Goal: Transaction & Acquisition: Purchase product/service

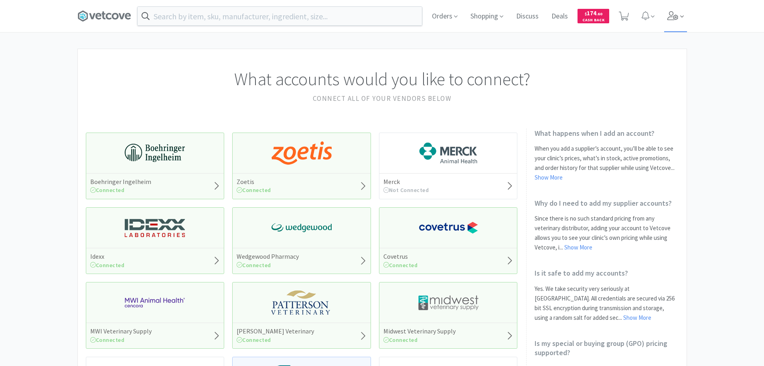
click at [667, 15] on span at bounding box center [675, 16] width 23 height 32
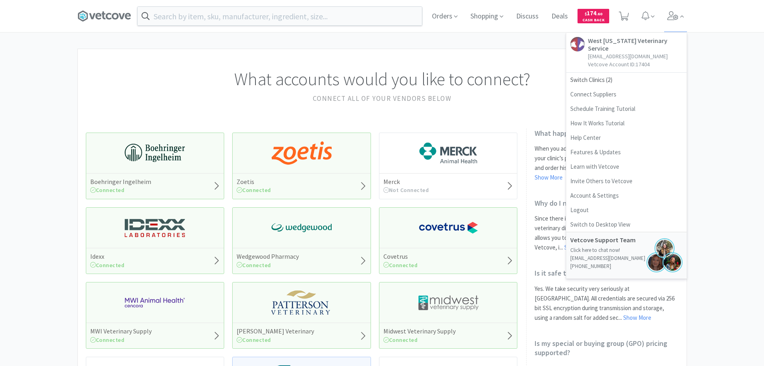
click at [727, 73] on div "What accounts would you like to connect? Connect all of your vendors below Boeh…" at bounding box center [382, 353] width 764 height 608
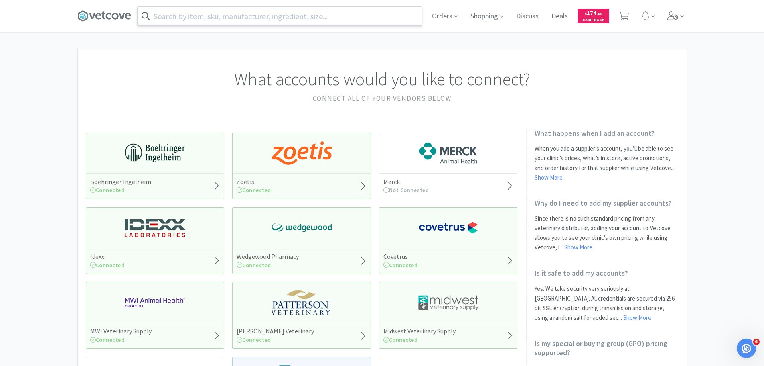
click at [259, 14] on input "text" at bounding box center [280, 16] width 284 height 18
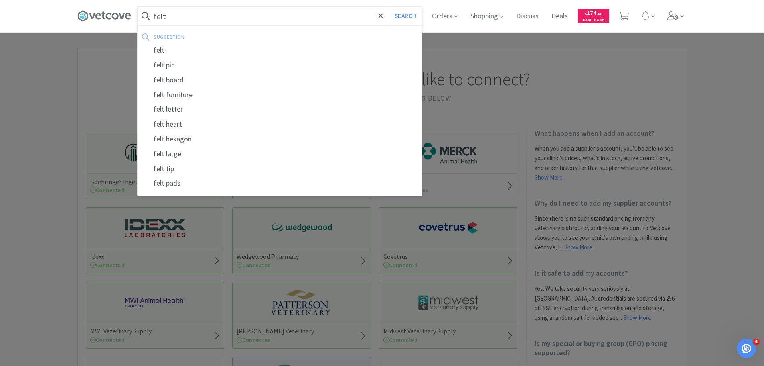
type input "felt"
click at [389, 7] on button "Search" at bounding box center [405, 16] width 33 height 18
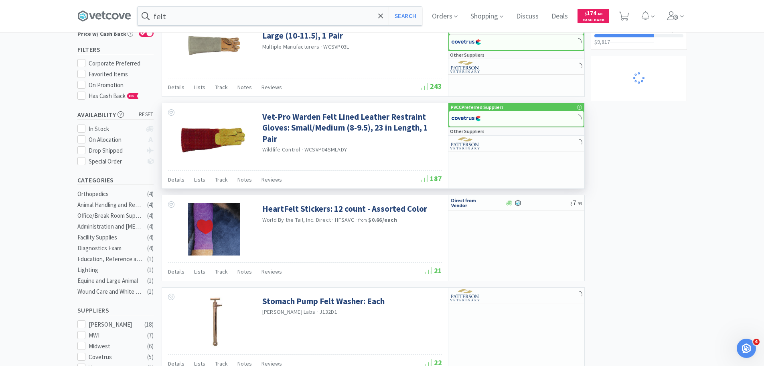
scroll to position [80, 0]
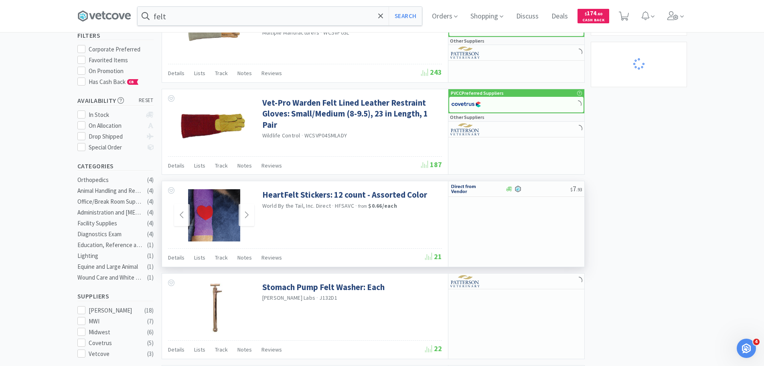
select select "2"
select select "4"
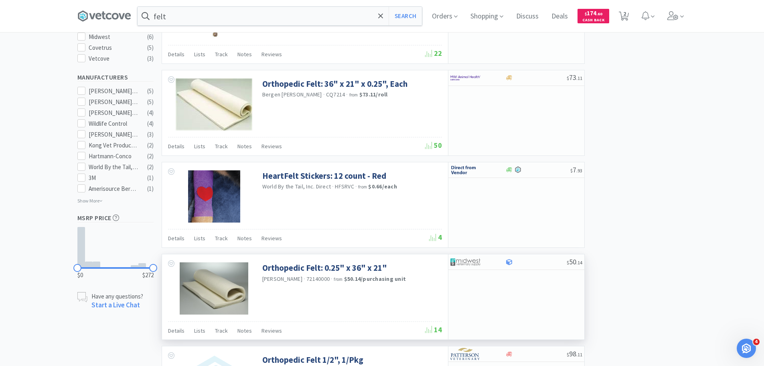
scroll to position [361, 0]
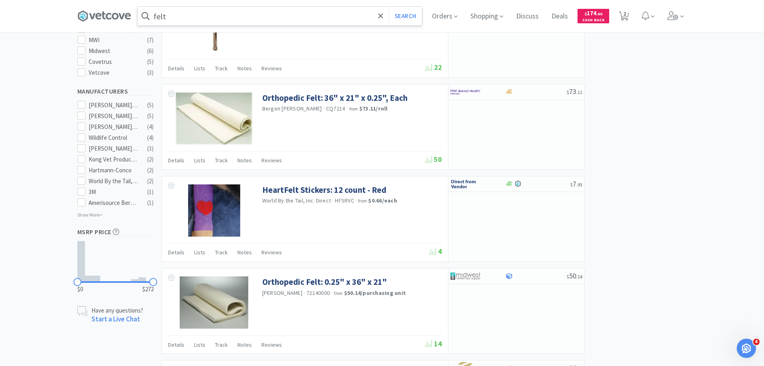
click at [158, 15] on input "felt" at bounding box center [280, 16] width 284 height 18
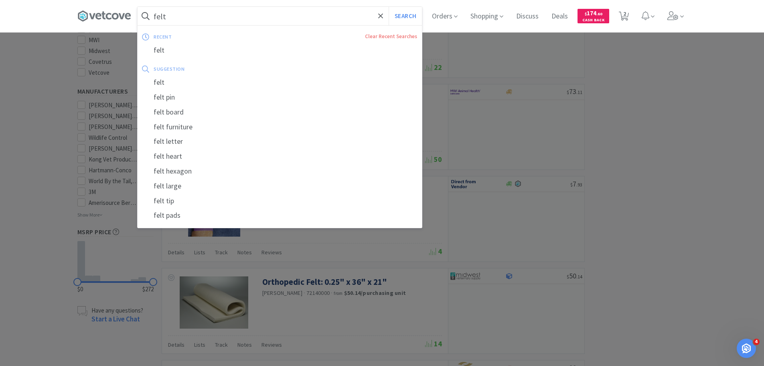
click at [157, 17] on input "felt" at bounding box center [280, 16] width 284 height 18
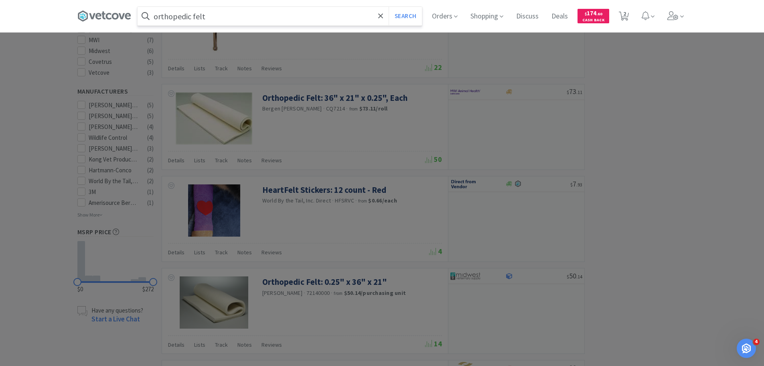
type input "orthopedic felt"
click at [389, 7] on button "Search" at bounding box center [405, 16] width 33 height 18
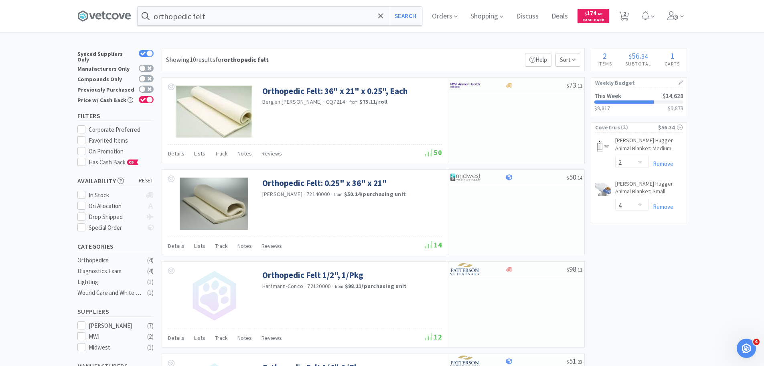
scroll to position [40, 0]
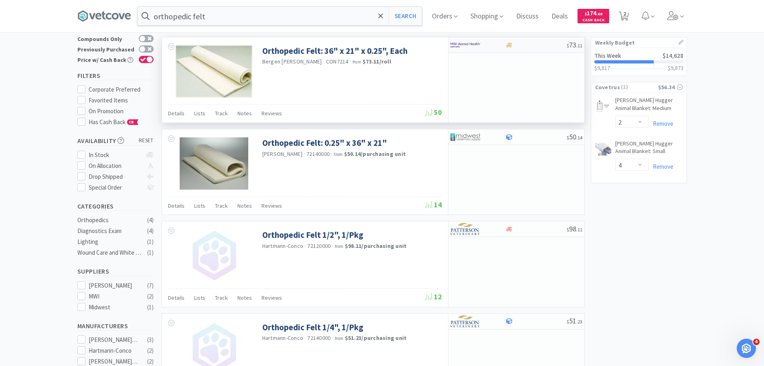
click at [491, 50] on div at bounding box center [473, 45] width 44 height 14
select select "1"
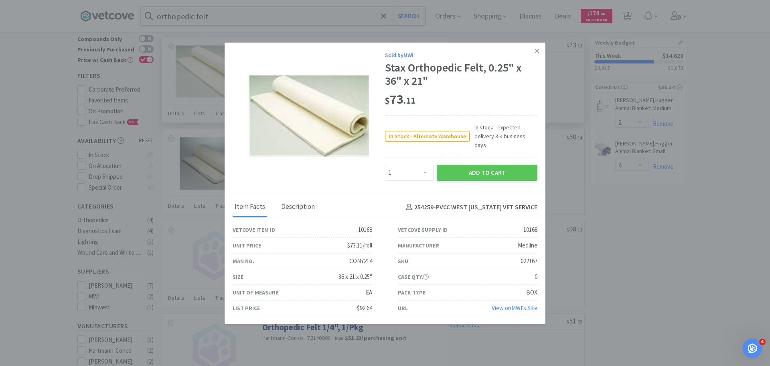
click at [296, 205] on div "Description" at bounding box center [298, 207] width 38 height 20
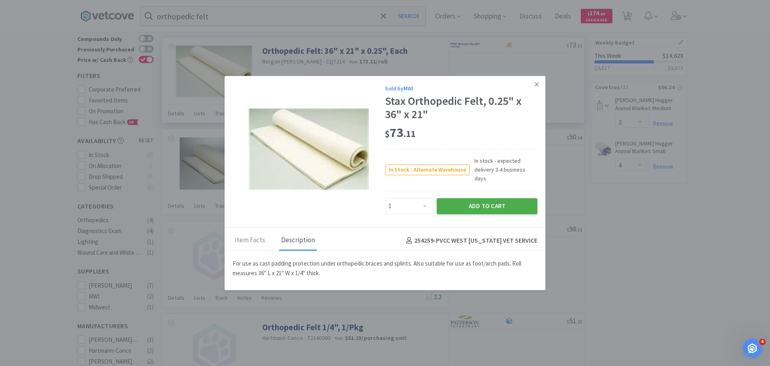
click at [491, 200] on button "Add to Cart" at bounding box center [487, 206] width 101 height 16
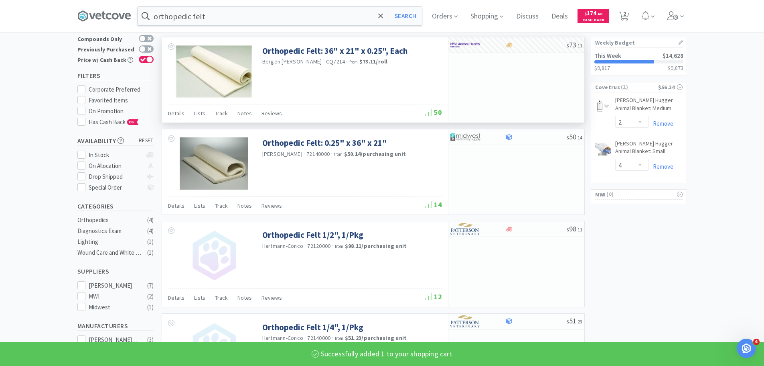
select select "1"
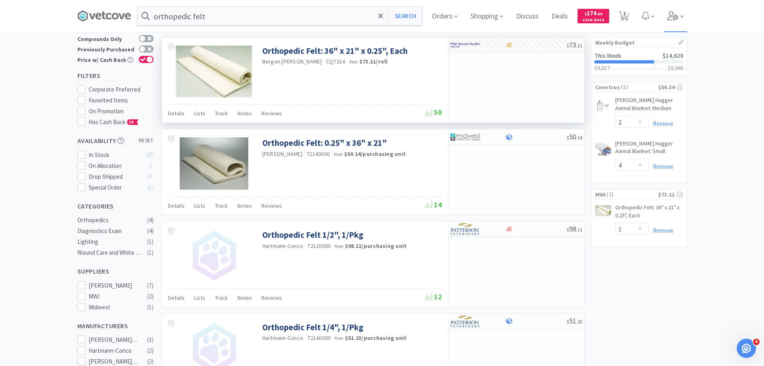
click at [677, 19] on icon at bounding box center [673, 15] width 11 height 9
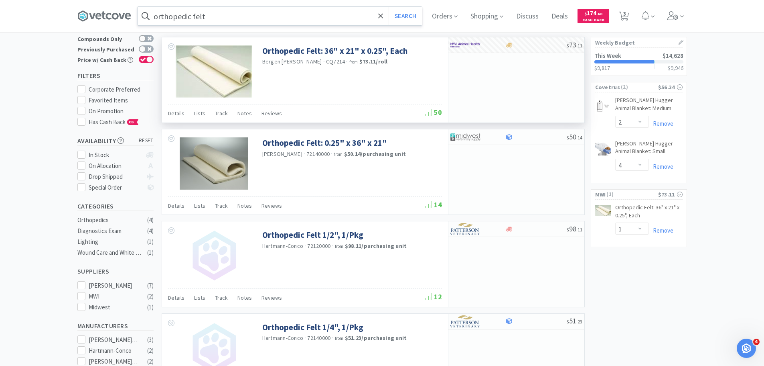
click at [268, 12] on input "orthopedic felt" at bounding box center [280, 16] width 284 height 18
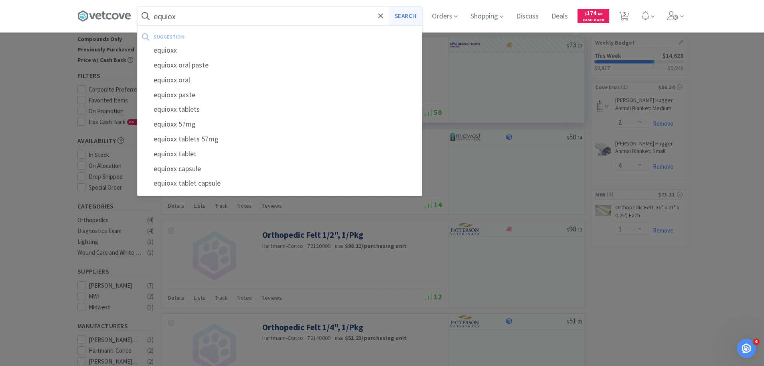
type input "equiox"
click at [406, 19] on button "Search" at bounding box center [405, 16] width 33 height 18
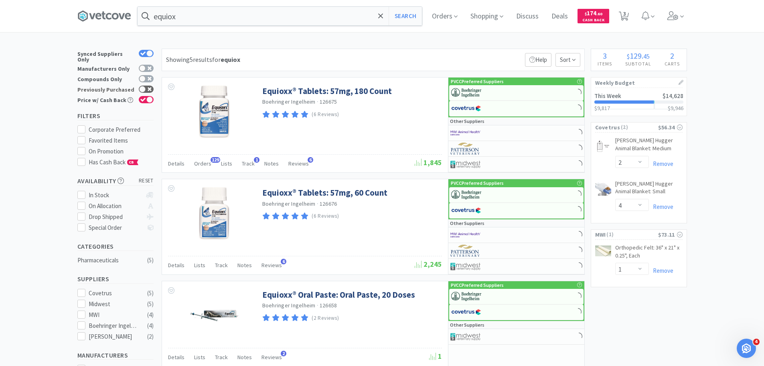
click at [151, 85] on div at bounding box center [146, 88] width 15 height 7
checkbox input "true"
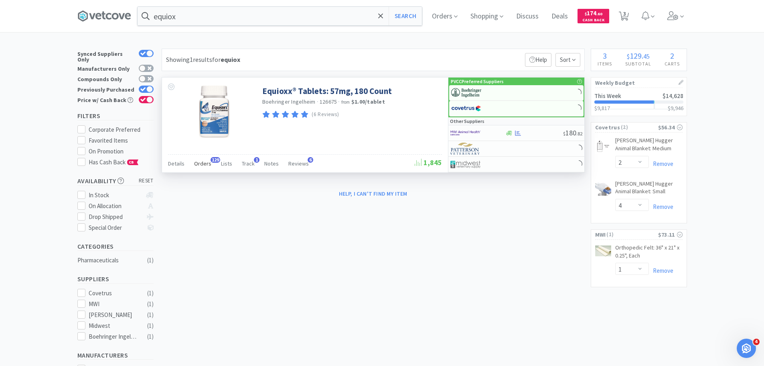
click at [199, 166] on span "Orders" at bounding box center [202, 163] width 17 height 7
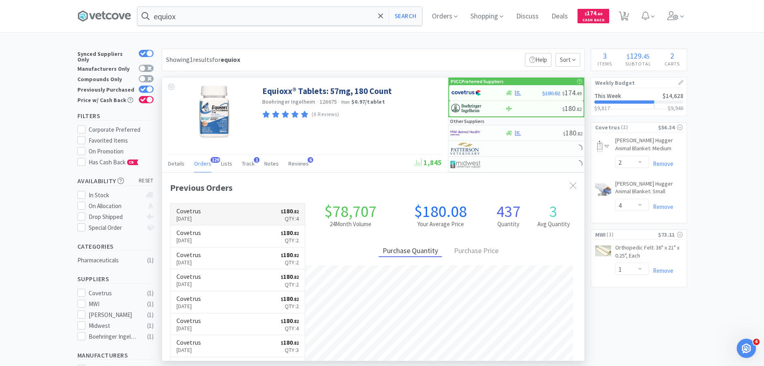
scroll to position [215, 423]
click at [218, 216] on link "Covetrus [DATE] $ 180 . 82 Qty: 4" at bounding box center [238, 214] width 135 height 22
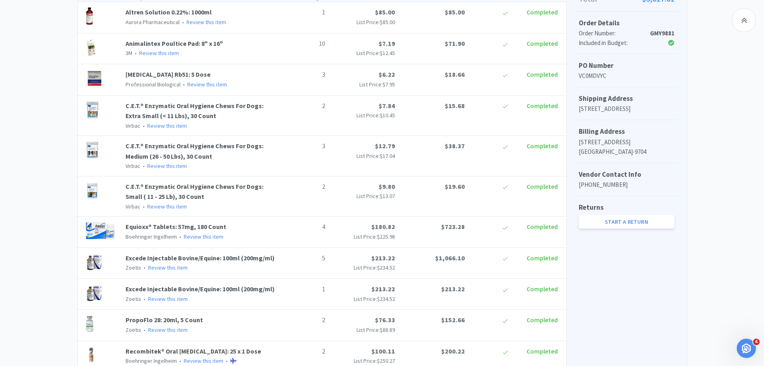
scroll to position [362, 0]
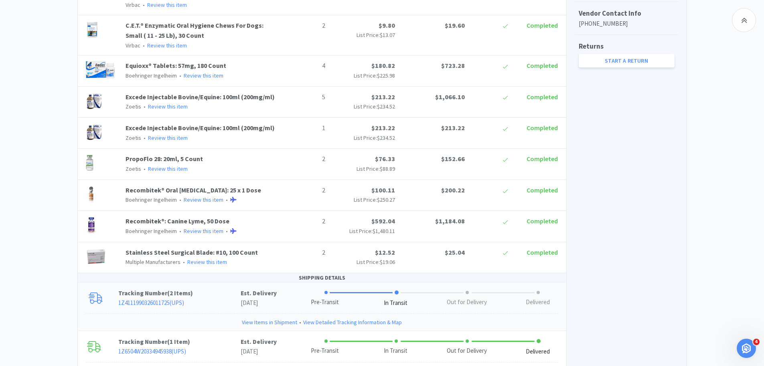
click at [275, 320] on link "View Items in Shipment" at bounding box center [269, 321] width 55 height 9
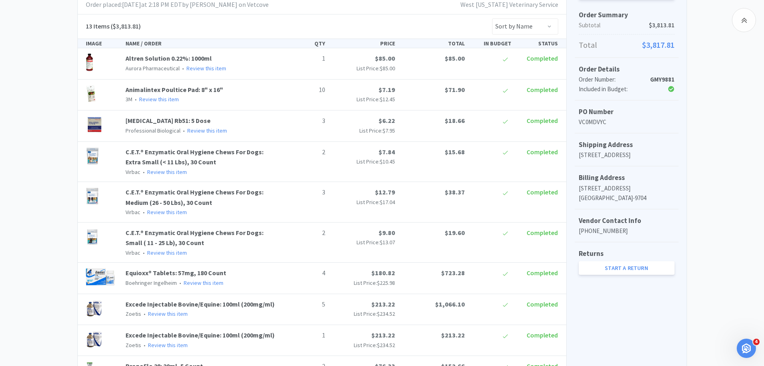
scroll to position [0, 0]
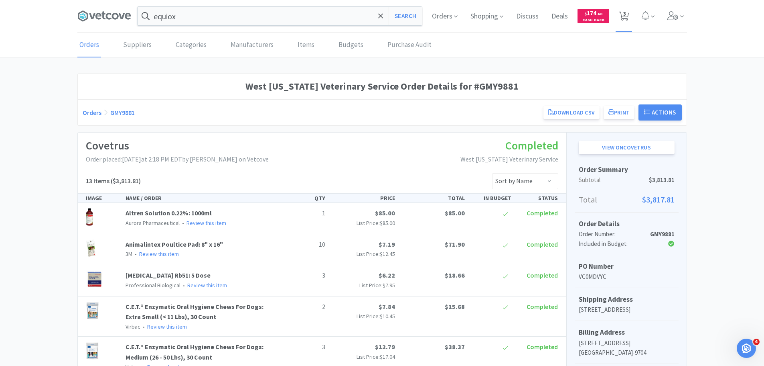
click at [621, 13] on icon at bounding box center [624, 16] width 10 height 9
select select "2"
select select "4"
select select "1"
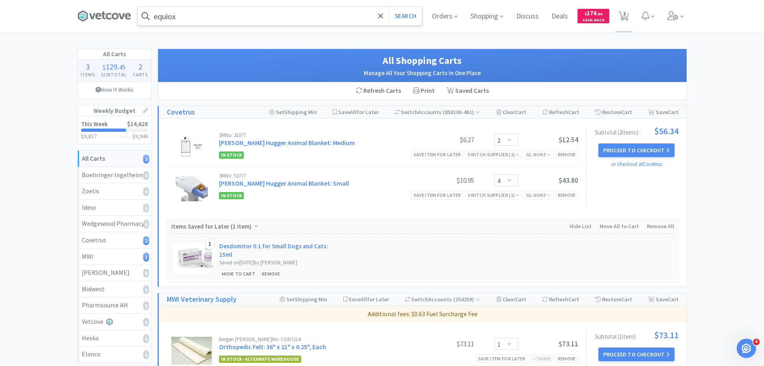
click at [236, 16] on input "equiox" at bounding box center [280, 16] width 284 height 18
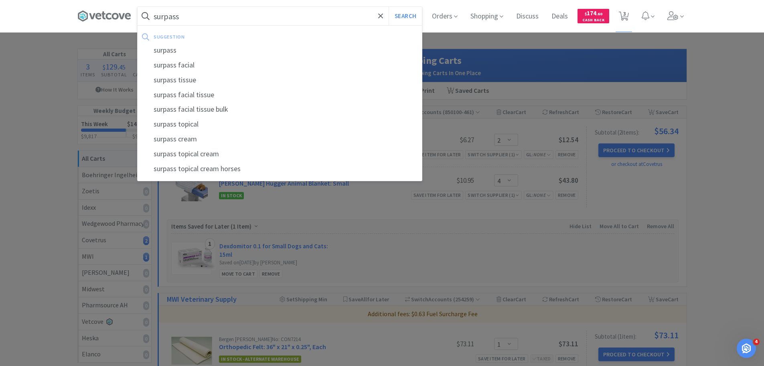
type input "surpass"
click at [389, 7] on button "Search" at bounding box center [405, 16] width 33 height 18
select select "2"
select select "4"
select select "1"
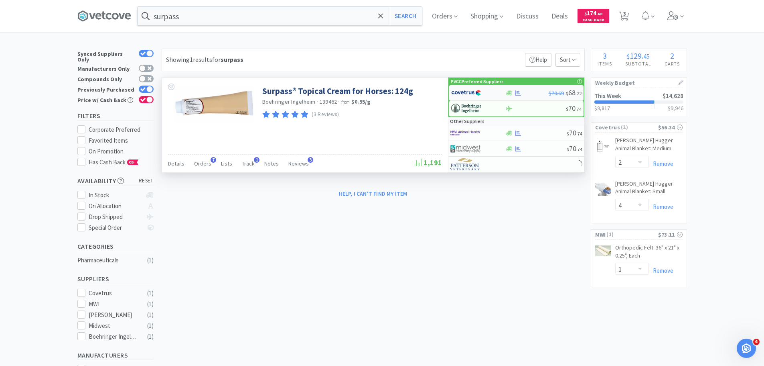
click at [479, 94] on img at bounding box center [466, 93] width 30 height 12
select select "1"
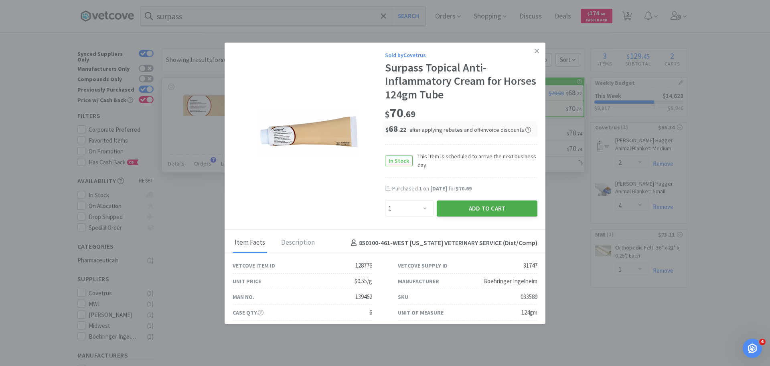
click at [481, 206] on button "Add to Cart" at bounding box center [487, 208] width 101 height 16
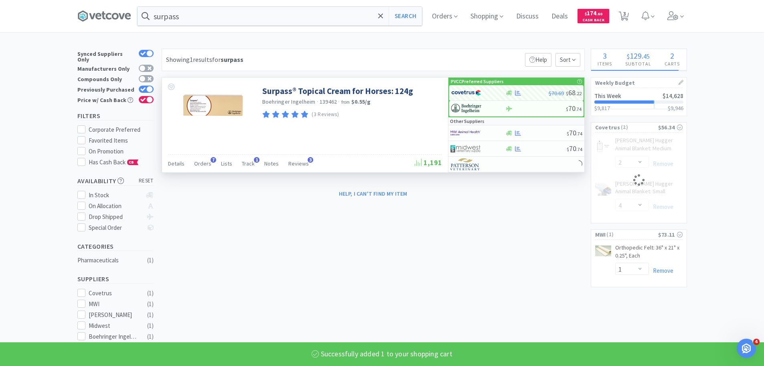
select select "1"
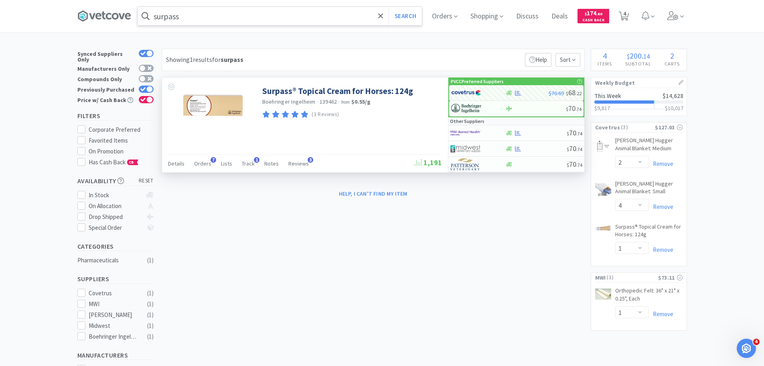
click at [312, 19] on input "surpass" at bounding box center [280, 16] width 284 height 18
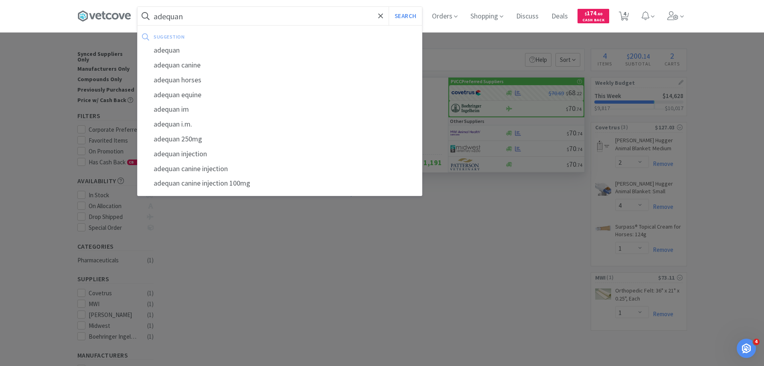
type input "adequan"
click at [389, 7] on button "Search" at bounding box center [405, 16] width 33 height 18
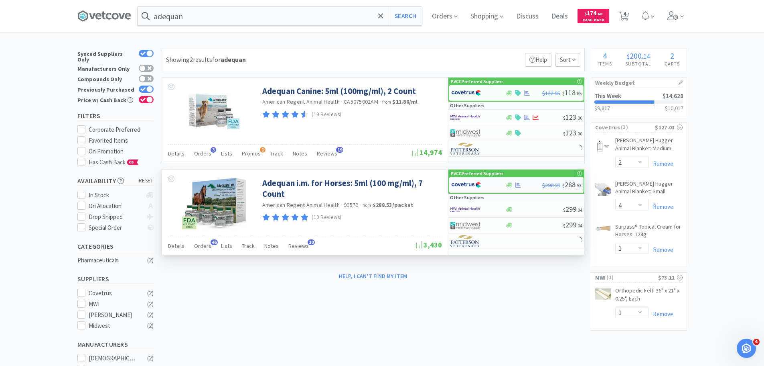
click at [479, 188] on img at bounding box center [466, 185] width 30 height 12
select select "1"
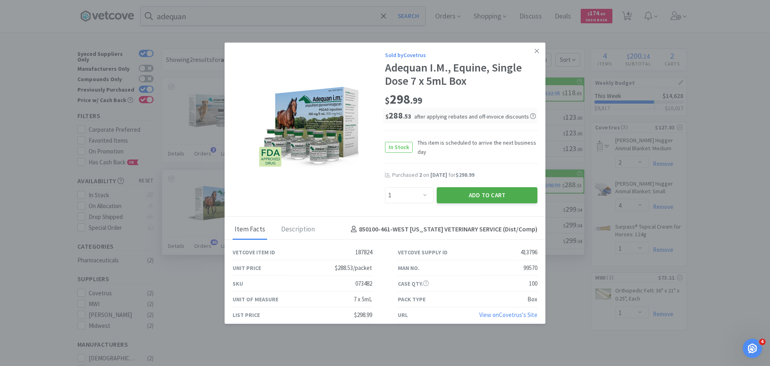
click at [482, 199] on button "Add to Cart" at bounding box center [487, 195] width 101 height 16
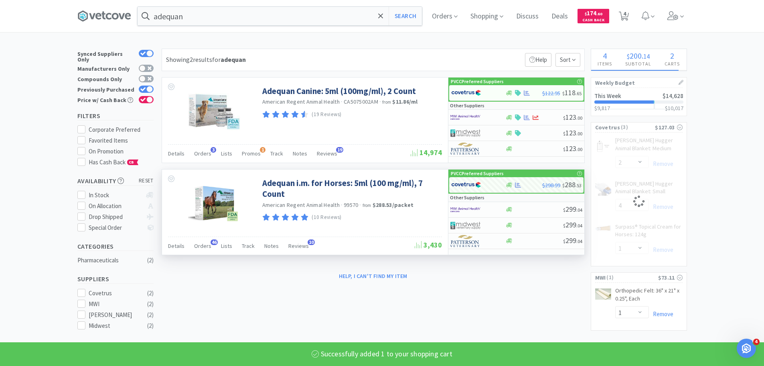
select select "1"
select select "2"
select select "4"
select select "1"
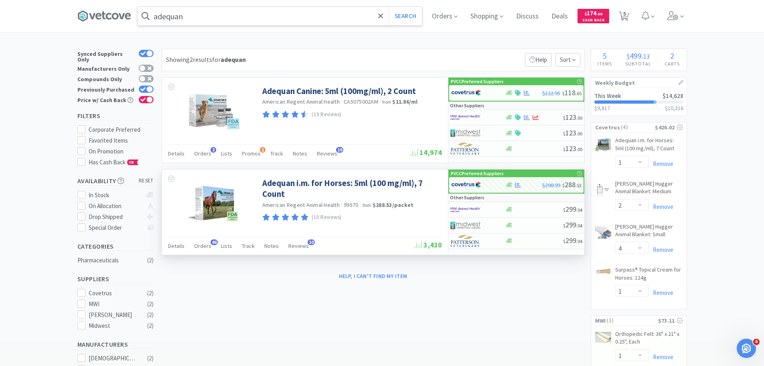
click at [240, 16] on input "adequan" at bounding box center [280, 16] width 284 height 18
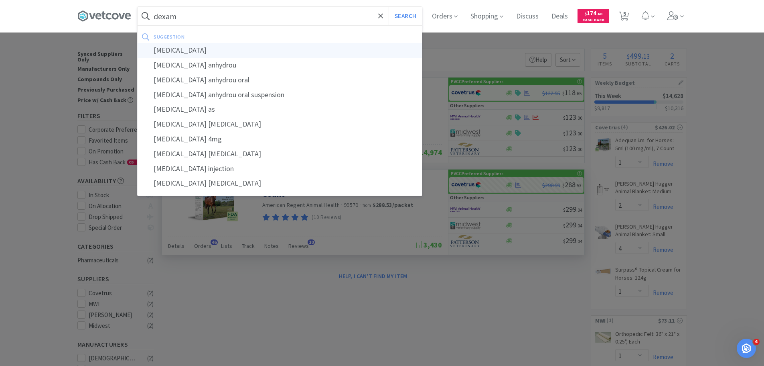
click at [249, 46] on div "[MEDICAL_DATA]" at bounding box center [280, 50] width 284 height 15
type input "[MEDICAL_DATA]"
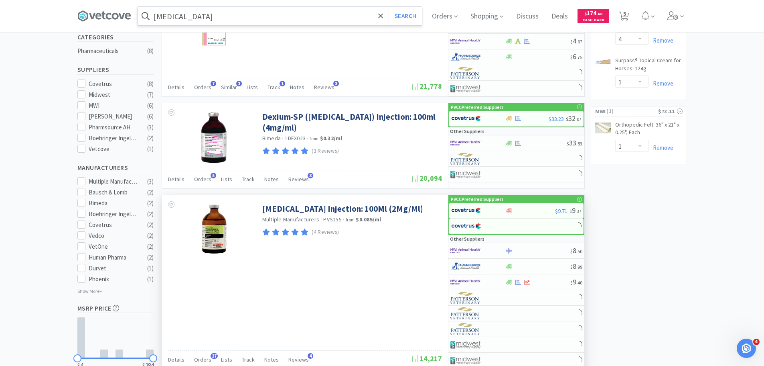
scroll to position [241, 0]
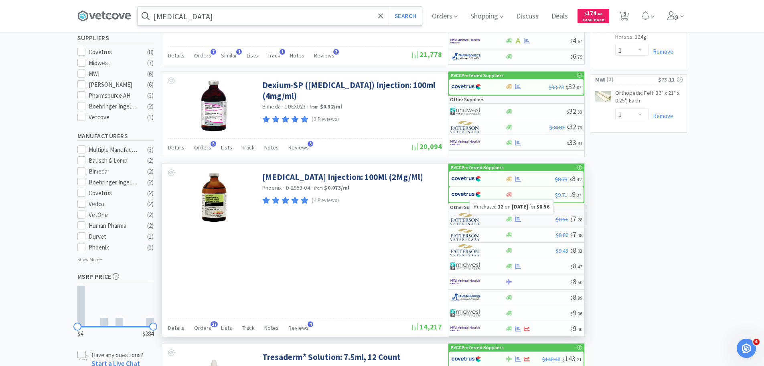
click at [518, 220] on icon at bounding box center [518, 218] width 6 height 5
select select "1"
click at [534, 217] on div at bounding box center [531, 219] width 51 height 6
select select "1"
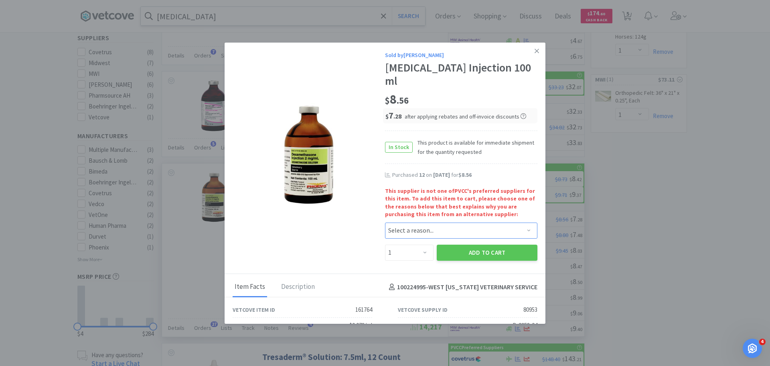
click at [425, 227] on select "Select a reason... Availability - This item is out of stock at the preferred su…" at bounding box center [461, 230] width 152 height 16
select select "pricing"
click at [385, 222] on select "Select a reason... Availability - This item is out of stock at the preferred su…" at bounding box center [461, 230] width 152 height 16
click at [409, 254] on select "Enter Quantity 1 2 3 4 5 6 7 8 9 10 11 12 13 14 15 16 17 18 19 20 Enter Quantity" at bounding box center [409, 252] width 49 height 16
select select "12"
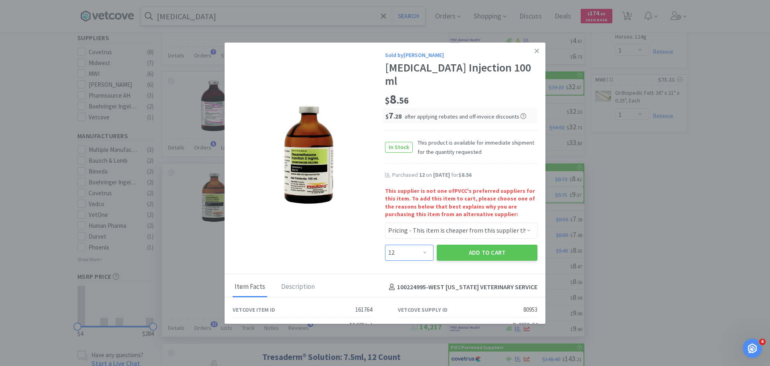
click at [385, 244] on select "Enter Quantity 1 2 3 4 5 6 7 8 9 10 11 12 13 14 15 16 17 18 19 20 Enter Quantity" at bounding box center [409, 252] width 49 height 16
click at [297, 283] on div "Description" at bounding box center [298, 287] width 38 height 20
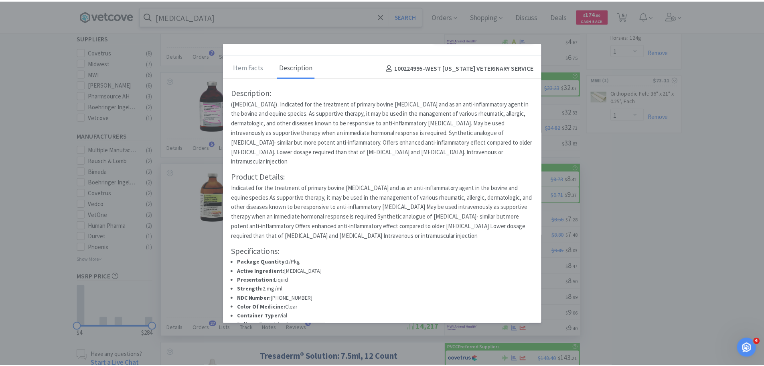
scroll to position [171, 0]
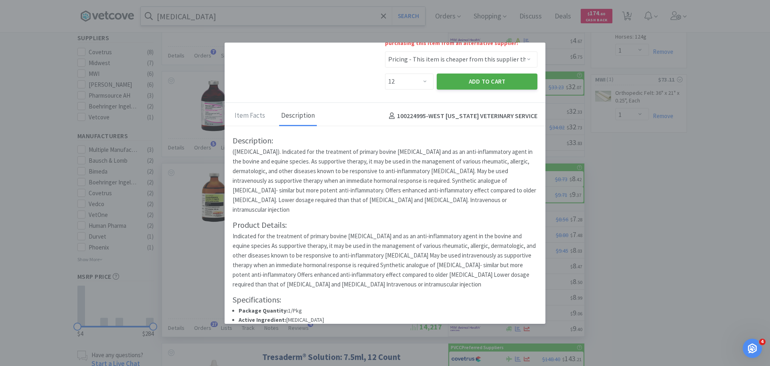
click at [502, 83] on button "Add to Cart" at bounding box center [487, 81] width 101 height 16
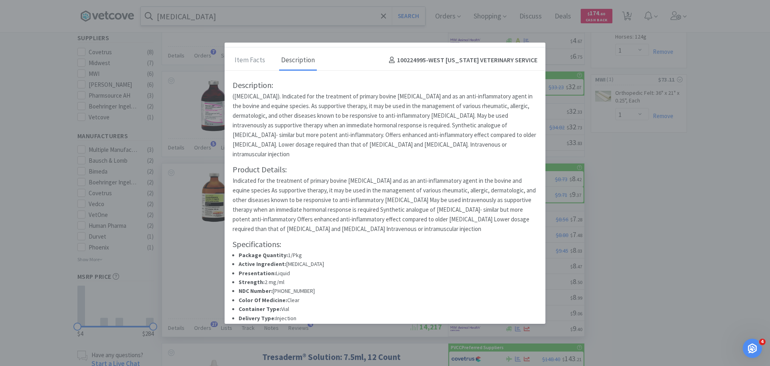
select select "12"
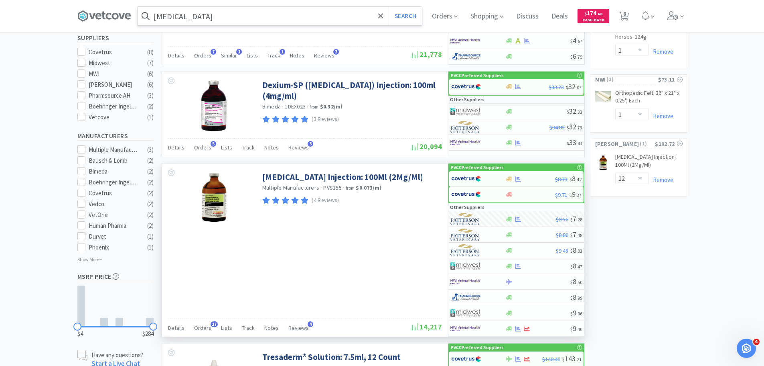
click at [369, 16] on input "[MEDICAL_DATA]" at bounding box center [280, 16] width 284 height 18
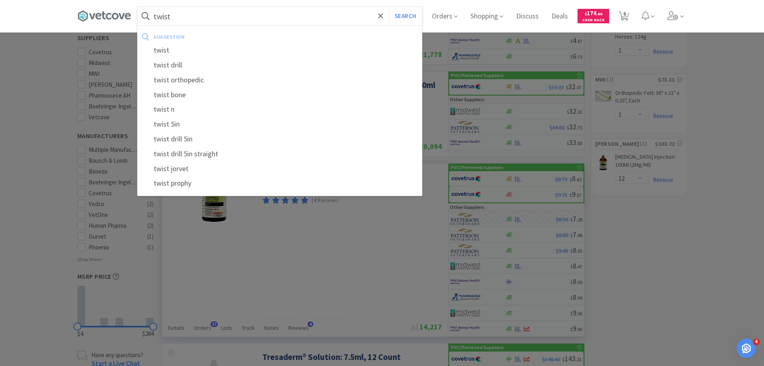
type input "twist"
click at [389, 7] on button "Search" at bounding box center [405, 16] width 33 height 18
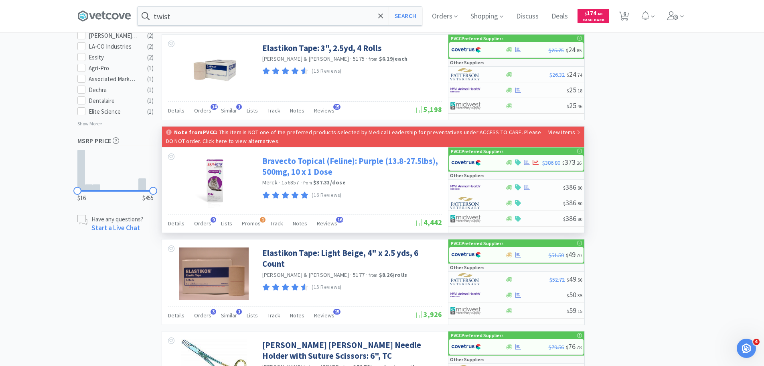
scroll to position [762, 0]
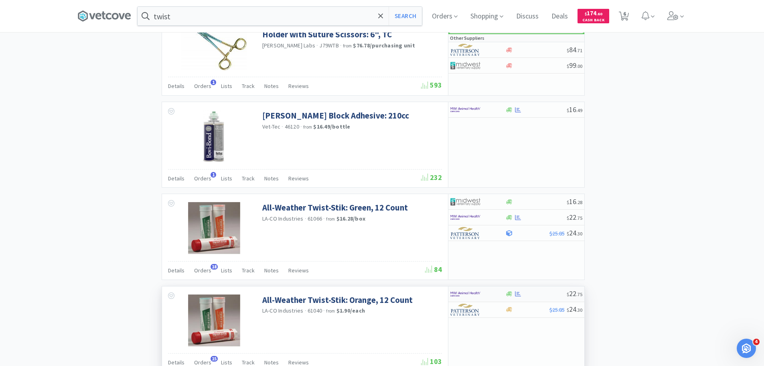
click at [464, 291] on img at bounding box center [466, 294] width 30 height 12
select select "1"
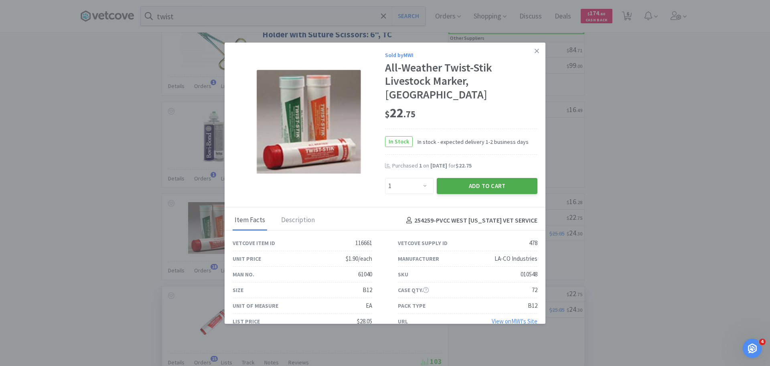
click at [502, 178] on button "Add to Cart" at bounding box center [487, 186] width 101 height 16
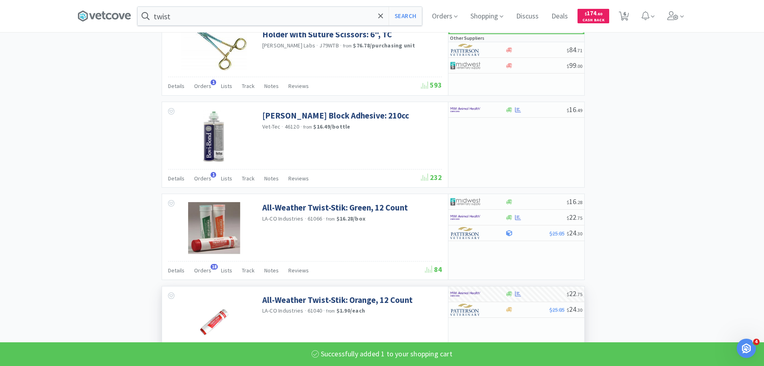
select select "1"
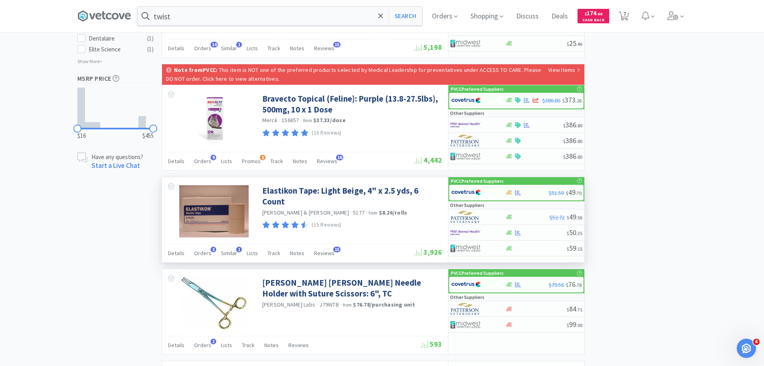
scroll to position [459, 0]
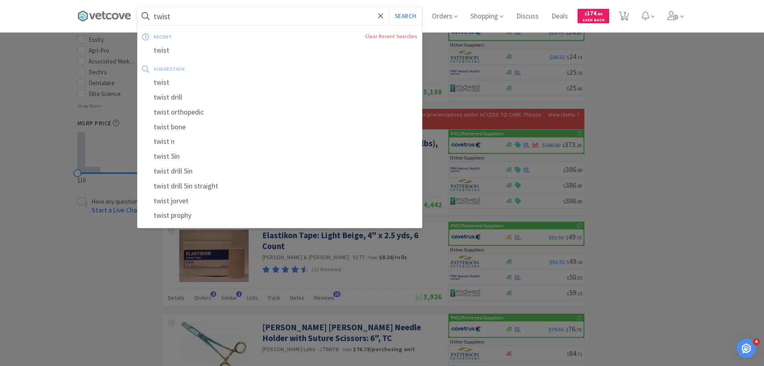
click at [242, 11] on input "twist" at bounding box center [280, 16] width 284 height 18
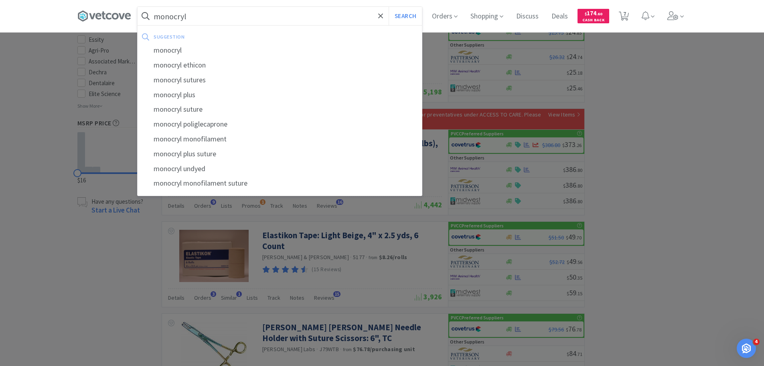
type input "monocryl"
click at [389, 7] on button "Search" at bounding box center [405, 16] width 33 height 18
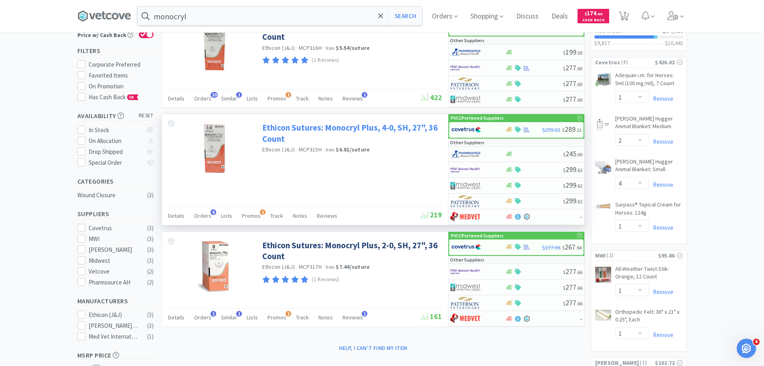
scroll to position [80, 0]
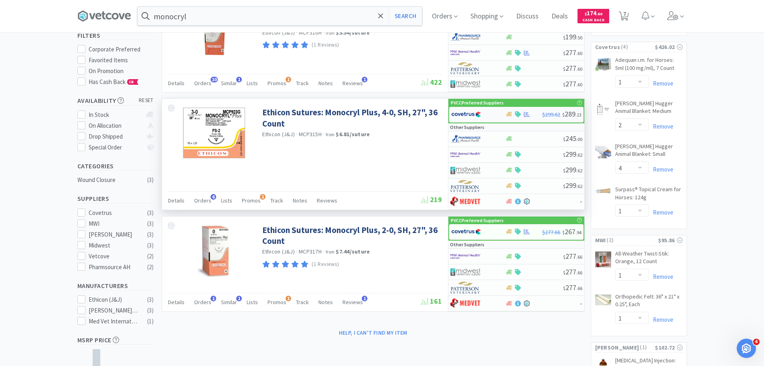
click at [471, 114] on img at bounding box center [466, 114] width 30 height 12
select select "1"
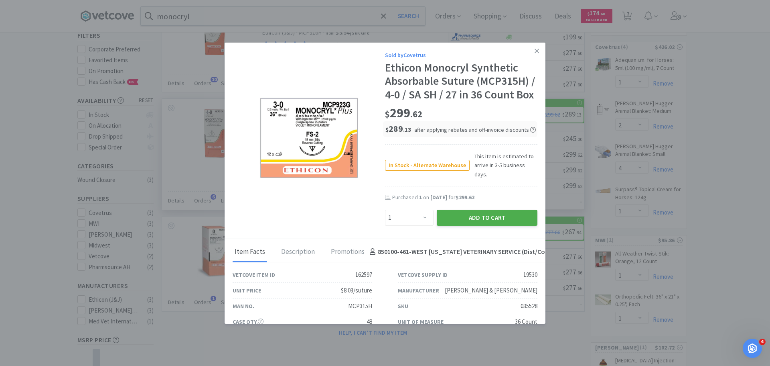
click at [484, 226] on button "Add to Cart" at bounding box center [487, 217] width 101 height 16
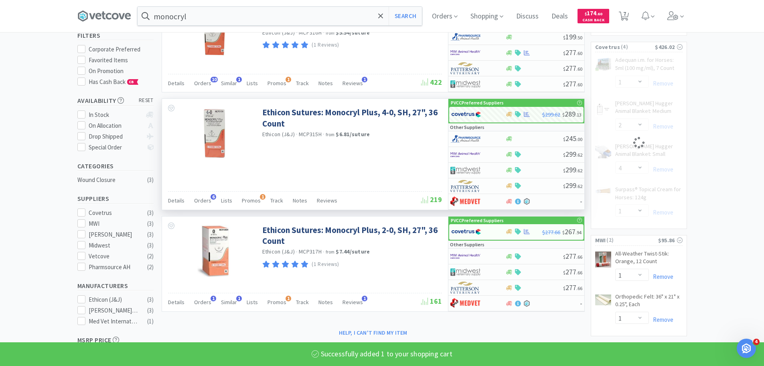
select select "1"
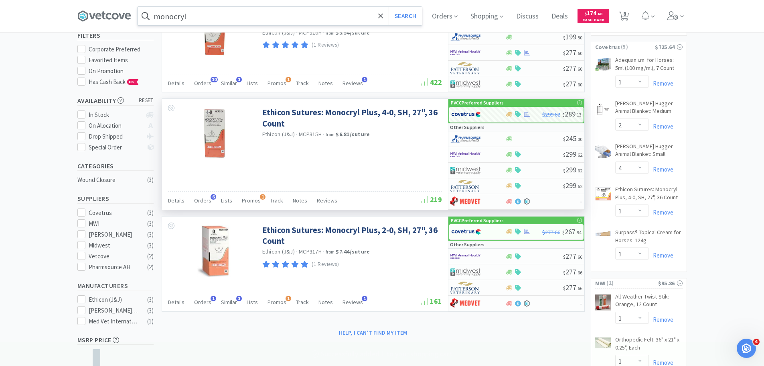
click at [292, 19] on input "monocryl" at bounding box center [280, 16] width 284 height 18
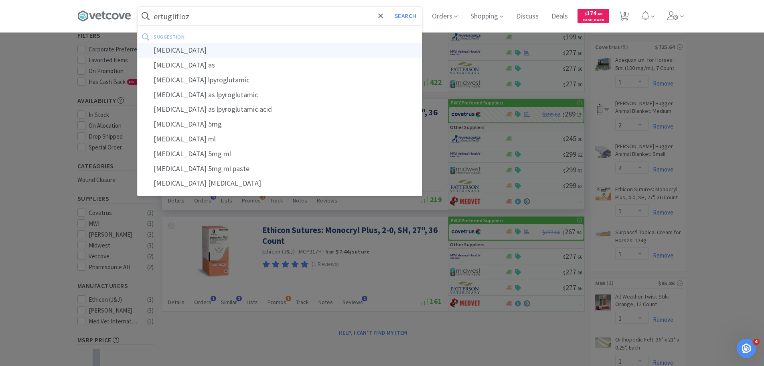
click at [292, 56] on div "[MEDICAL_DATA]" at bounding box center [280, 50] width 284 height 15
type input "[MEDICAL_DATA]"
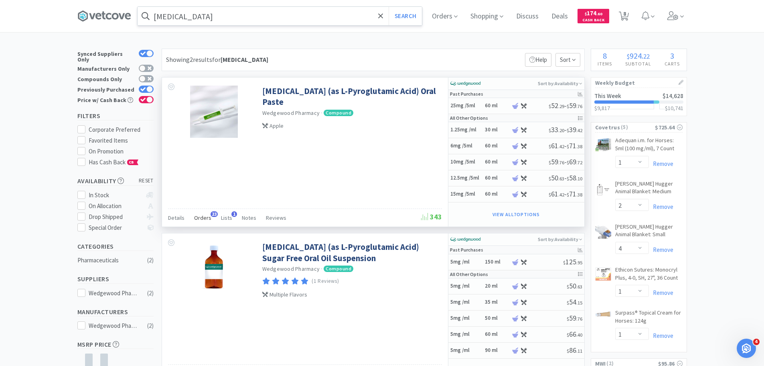
click at [199, 217] on span "Orders" at bounding box center [202, 217] width 17 height 7
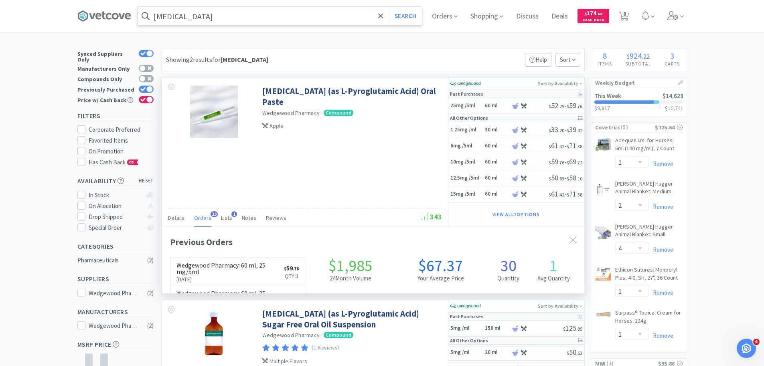
scroll to position [215, 423]
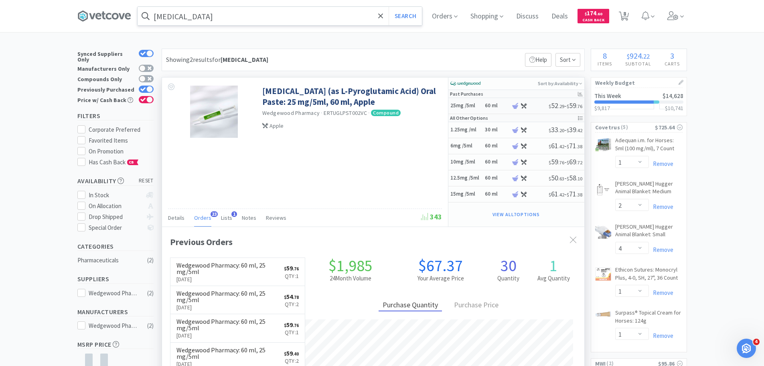
click at [489, 100] on div "25mg /5ml 60 ml" at bounding box center [481, 106] width 61 height 14
select select "45"
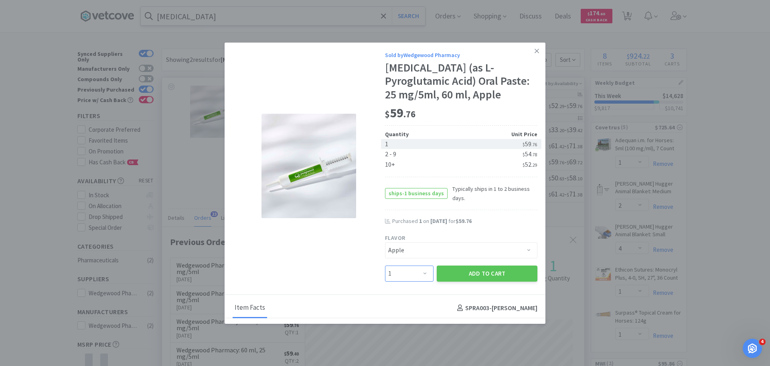
click at [395, 273] on select "Enter Quantity 1 2 3 4 5 6 7 8 9 10 11 12 13 14 15 16 17 18 19 20 Enter Quantity" at bounding box center [409, 273] width 49 height 16
select select "2"
click at [385, 265] on select "Enter Quantity 1 2 3 4 5 6 7 8 9 10 11 12 13 14 15 16 17 18 19 20 Enter Quantity" at bounding box center [409, 273] width 49 height 16
click at [479, 276] on button "Add to Cart" at bounding box center [487, 273] width 101 height 16
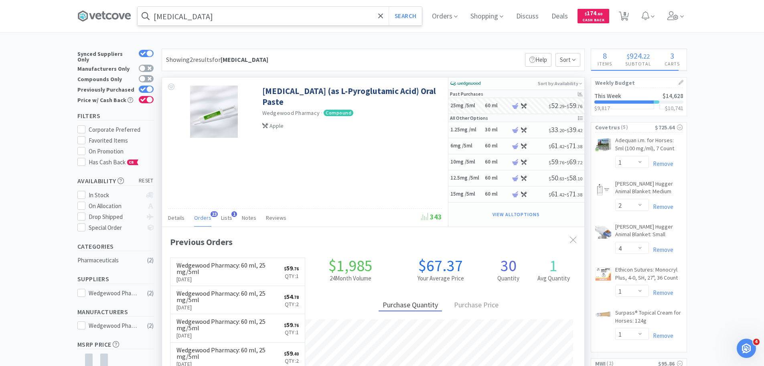
select select "2"
click at [281, 13] on input "[MEDICAL_DATA]" at bounding box center [280, 16] width 284 height 18
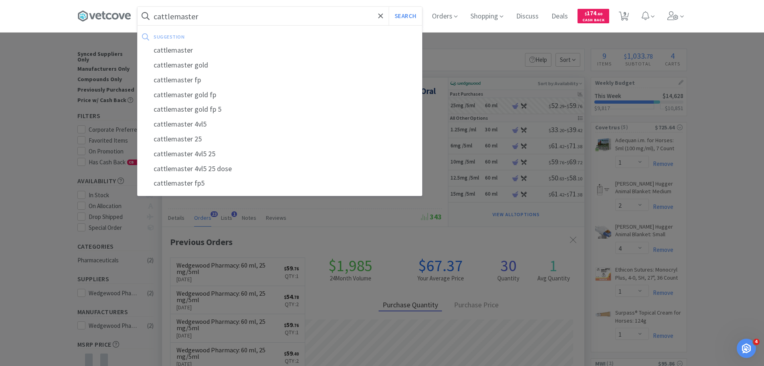
type input "cattlemaster"
click at [389, 7] on button "Search" at bounding box center [405, 16] width 33 height 18
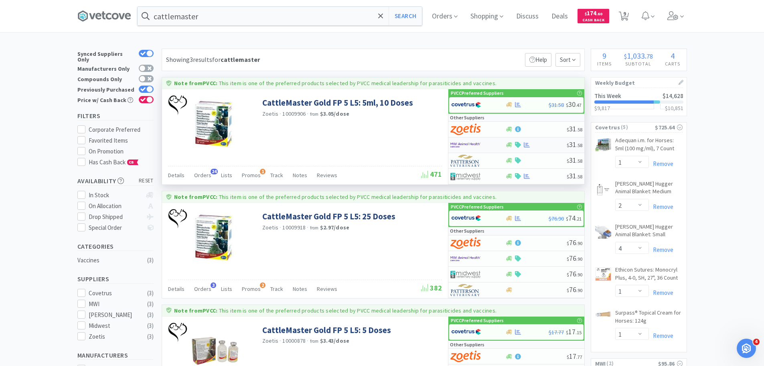
click at [470, 143] on img at bounding box center [466, 145] width 30 height 12
select select "1"
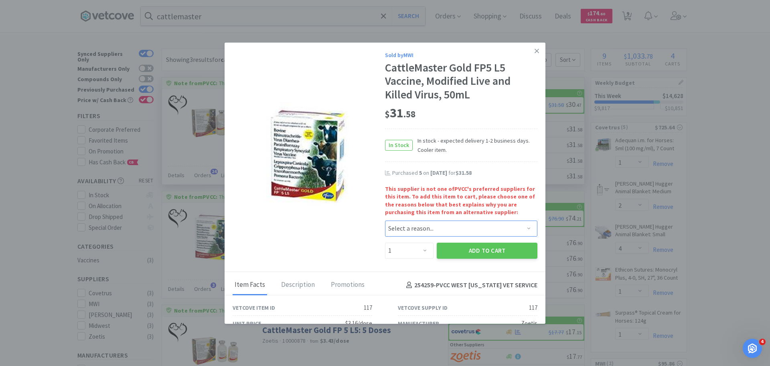
click at [402, 231] on select "Select a reason... Availability - This item is out of stock at the preferred su…" at bounding box center [461, 228] width 152 height 16
select select "shipping_time"
click at [385, 220] on select "Select a reason... Availability - This item is out of stock at the preferred su…" at bounding box center [461, 228] width 152 height 16
drag, startPoint x: 407, startPoint y: 250, endPoint x: 410, endPoint y: 244, distance: 7.5
click at [407, 250] on select "Enter Quantity 1 2 3 4 5 6 7 8 9 10 11 12 13 14 15 16 17 18 19 20 Enter Quantity" at bounding box center [409, 250] width 49 height 16
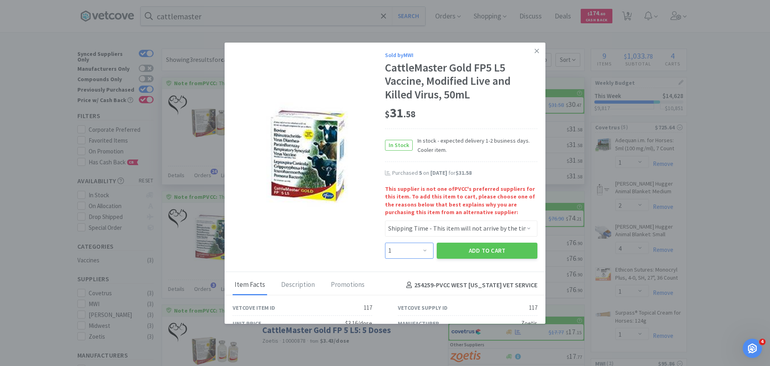
select select "6"
click at [385, 242] on select "Enter Quantity 1 2 3 4 5 6 7 8 9 10 11 12 13 14 15 16 17 18 19 20 Enter Quantity" at bounding box center [409, 250] width 49 height 16
click at [503, 240] on div "This supplier is not one of PVCC 's preferred suppliers for this item. To add t…" at bounding box center [461, 222] width 152 height 75
click at [507, 252] on button "Add to Cart" at bounding box center [487, 250] width 101 height 16
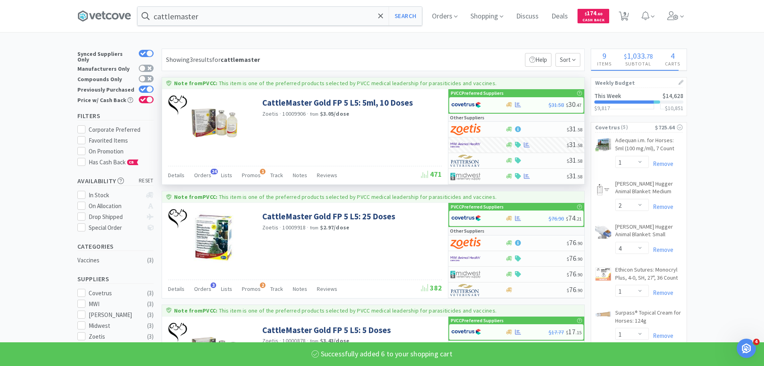
select select "6"
select select "1"
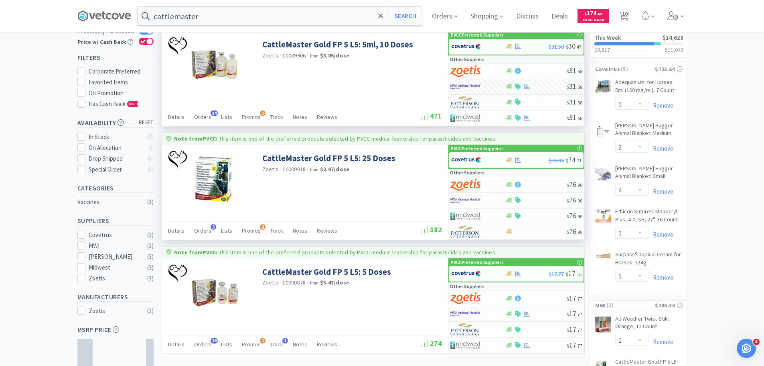
scroll to position [120, 0]
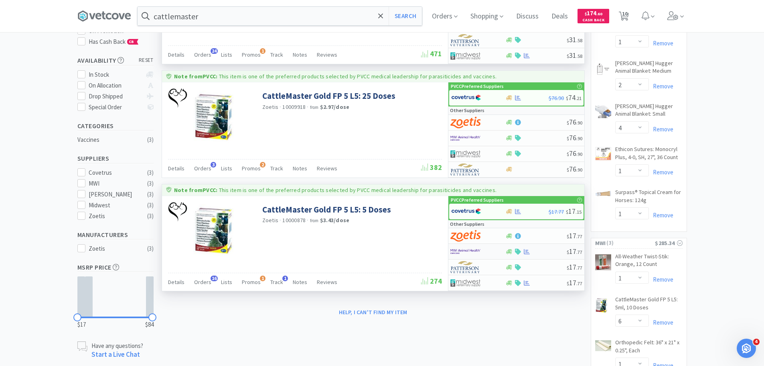
click at [469, 247] on img at bounding box center [466, 251] width 30 height 12
select select "1"
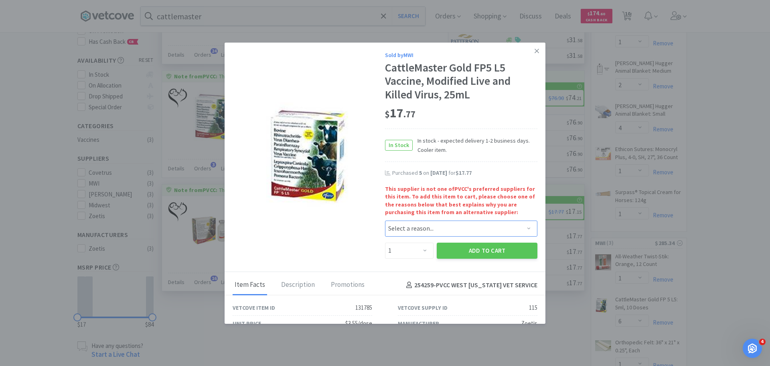
click at [411, 228] on select "Select a reason... Availability - This item is out of stock at the preferred su…" at bounding box center [461, 228] width 152 height 16
select select "shipping_time"
click at [385, 220] on select "Select a reason... Availability - This item is out of stock at the preferred su…" at bounding box center [461, 228] width 152 height 16
click at [407, 255] on select "Enter Quantity 1 2 3 4 5 6 7 8 9 10 11 12 13 14 15 16 17 18 19 20 Enter Quantity" at bounding box center [409, 250] width 49 height 16
select select "4"
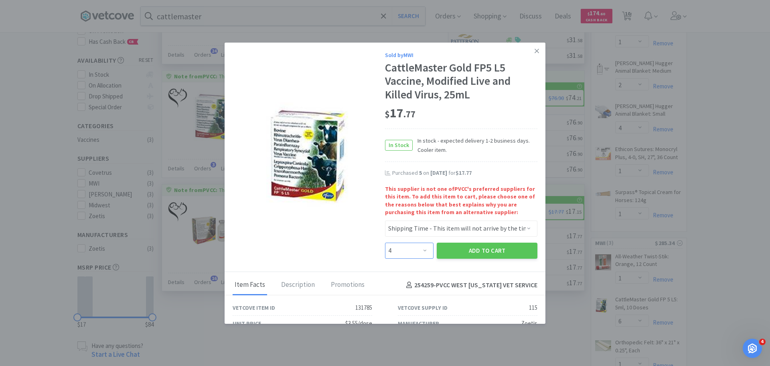
click at [385, 242] on select "Enter Quantity 1 2 3 4 5 6 7 8 9 10 11 12 13 14 15 16 17 18 19 20 Enter Quantity" at bounding box center [409, 250] width 49 height 16
click at [476, 248] on button "Add to Cart" at bounding box center [487, 250] width 101 height 16
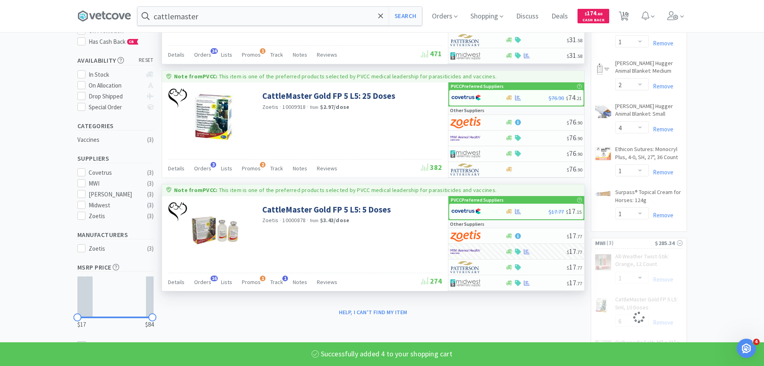
select select "4"
select select "6"
select select "1"
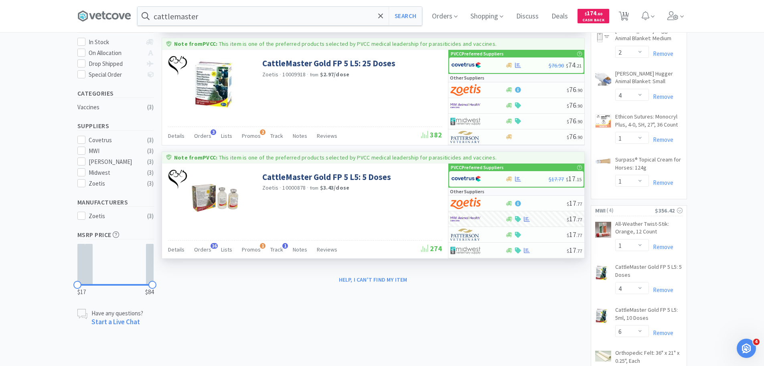
scroll to position [0, 0]
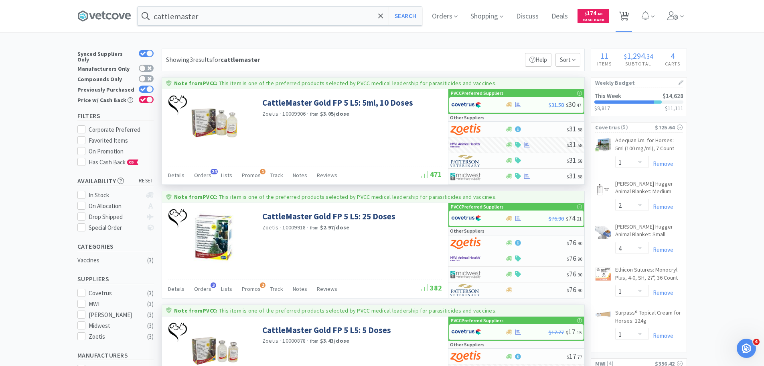
click at [628, 16] on span "11" at bounding box center [625, 14] width 6 height 32
select select "2"
select select "1"
select select "2"
select select "4"
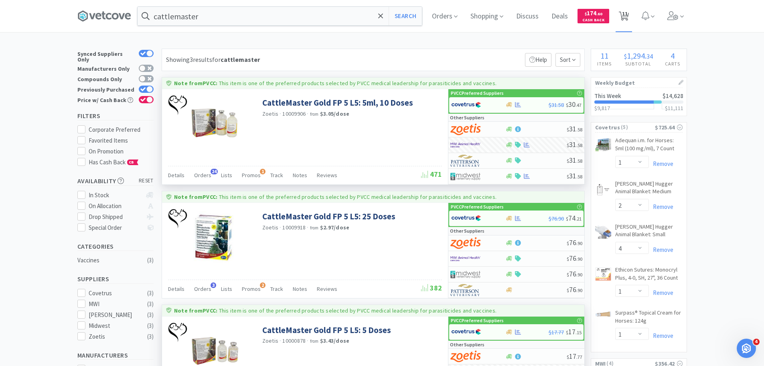
select select "1"
select select "4"
select select "6"
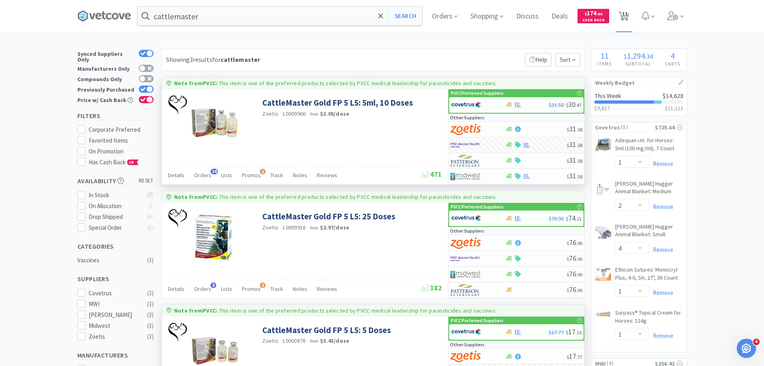
select select "1"
select select "12"
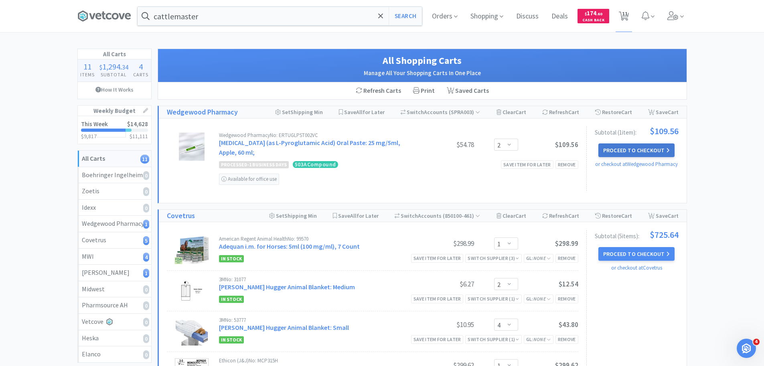
click at [660, 152] on button "Proceed to Checkout" at bounding box center [637, 150] width 76 height 14
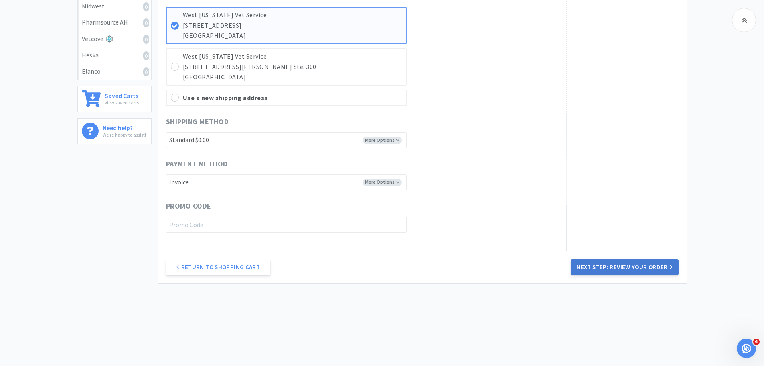
click at [583, 260] on button "Next Step: Review Your Order" at bounding box center [625, 267] width 108 height 16
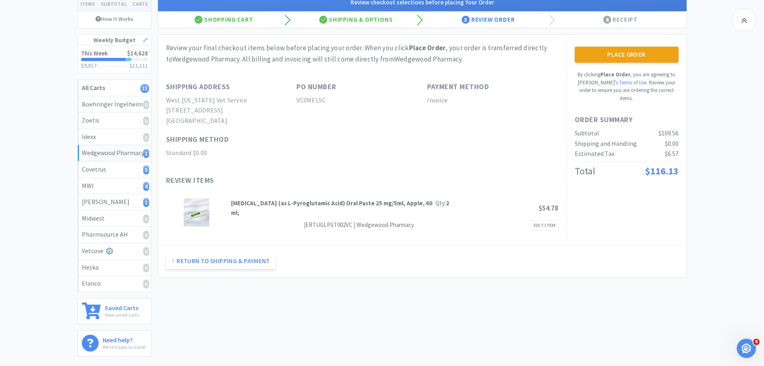
scroll to position [15, 0]
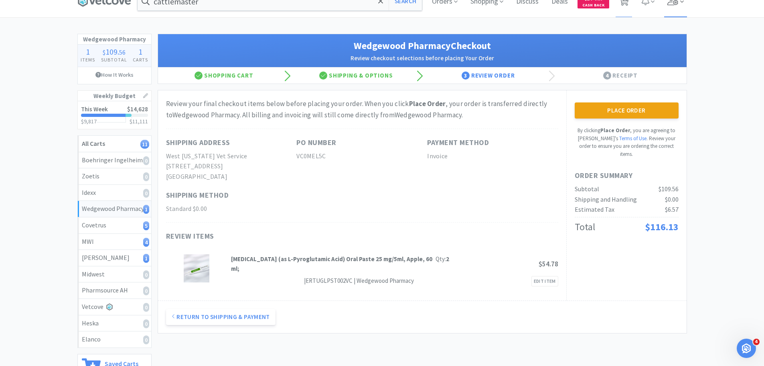
click at [673, 1] on icon at bounding box center [673, 0] width 11 height 9
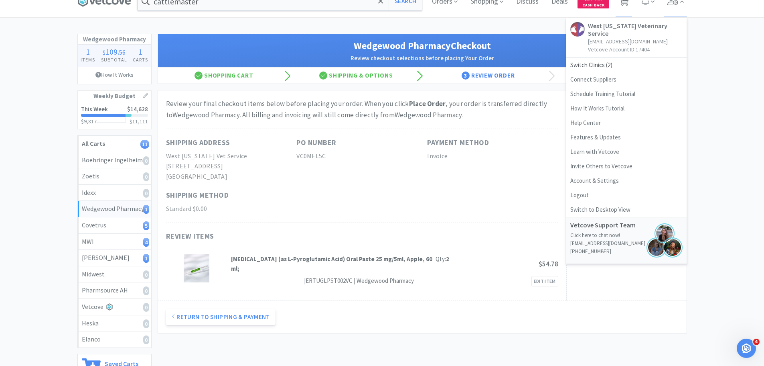
click at [745, 105] on div "Wedgewood Pharmacy 1 Items $ 109 . 56 Subtotal 1 Carts How It Works Weekly Budg…" at bounding box center [382, 226] width 764 height 384
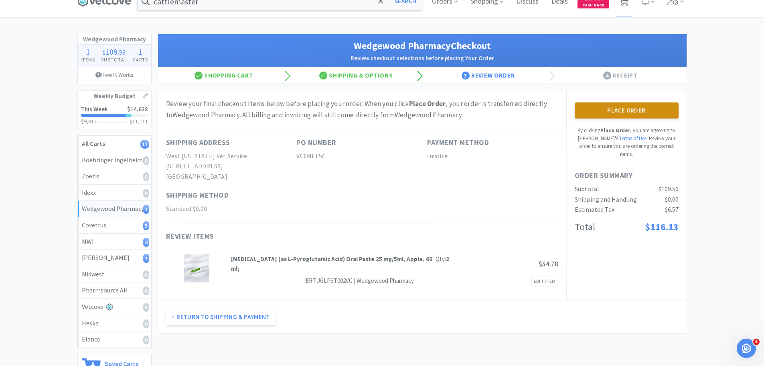
click at [668, 110] on button "Place Order" at bounding box center [627, 110] width 104 height 16
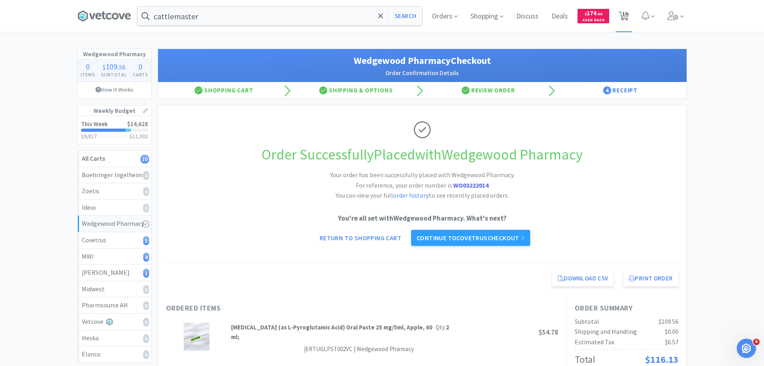
click at [624, 21] on span "10" at bounding box center [625, 14] width 6 height 32
select select "1"
select select "2"
select select "4"
select select "1"
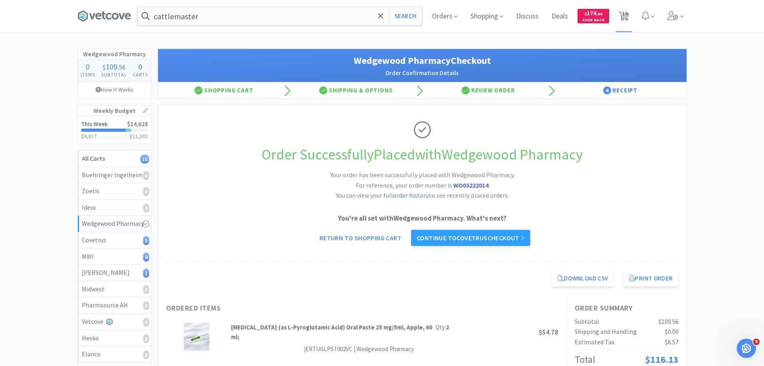
select select "1"
select select "4"
select select "6"
select select "1"
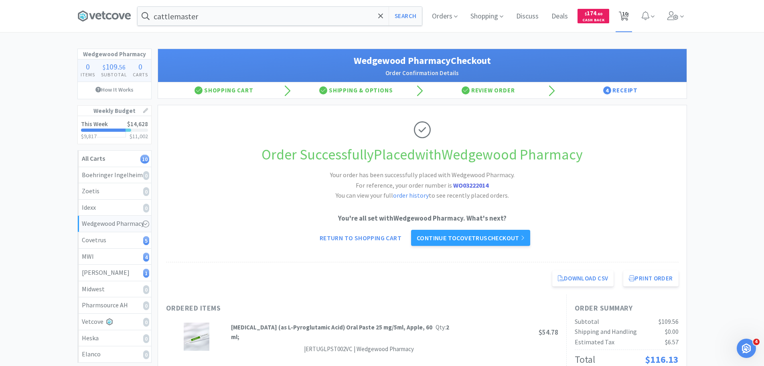
select select "12"
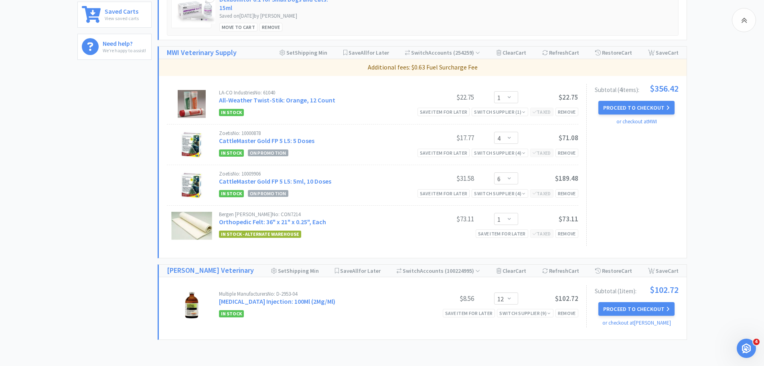
scroll to position [423, 0]
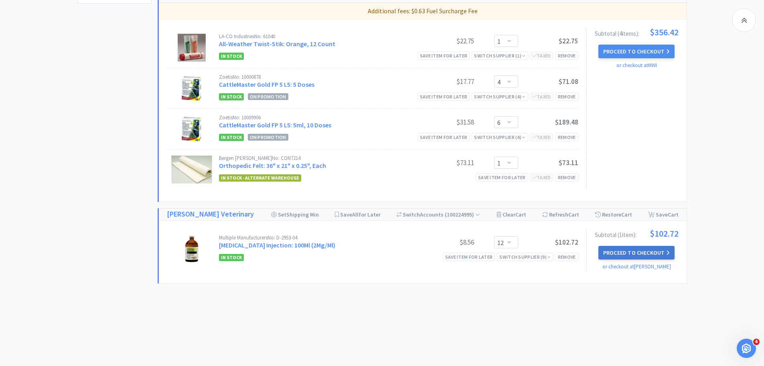
click at [639, 248] on button "Proceed to Checkout" at bounding box center [637, 253] width 76 height 14
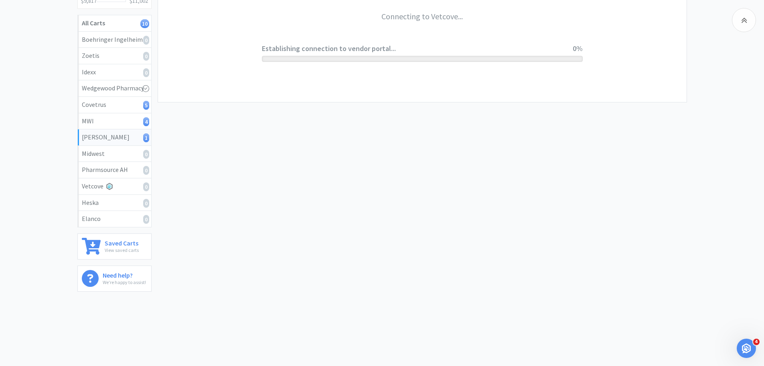
scroll to position [135, 0]
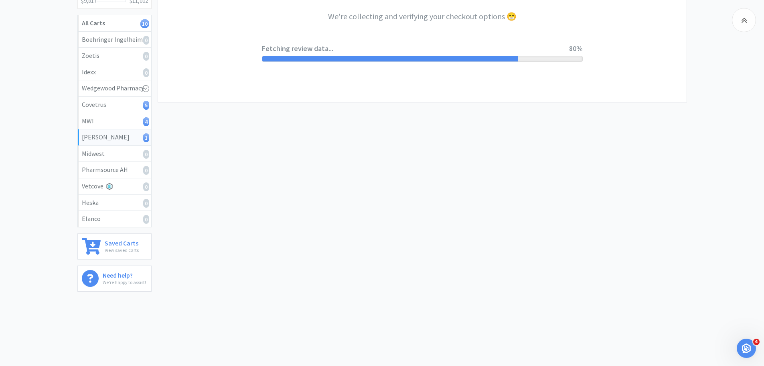
select select "1"
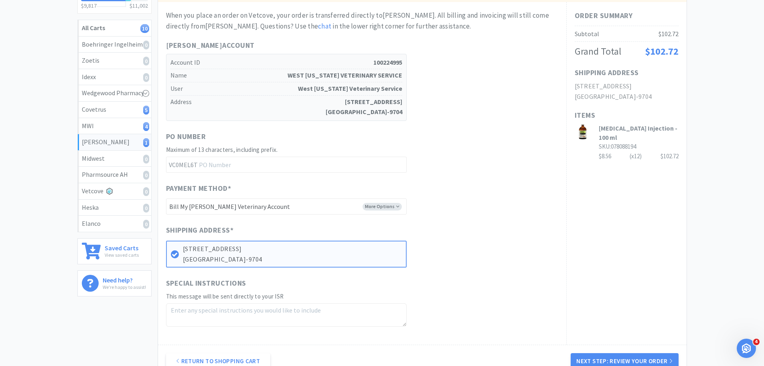
scroll to position [201, 0]
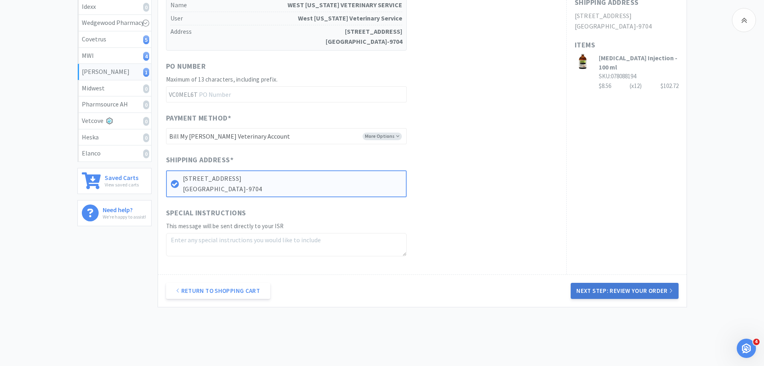
click at [646, 285] on button "Next Step: Review Your Order" at bounding box center [625, 290] width 108 height 16
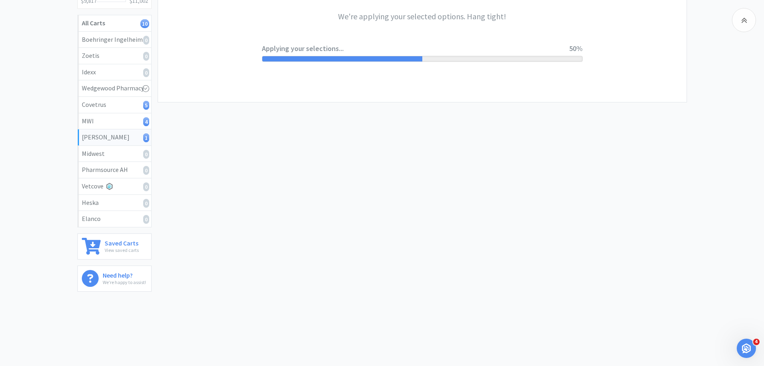
scroll to position [0, 0]
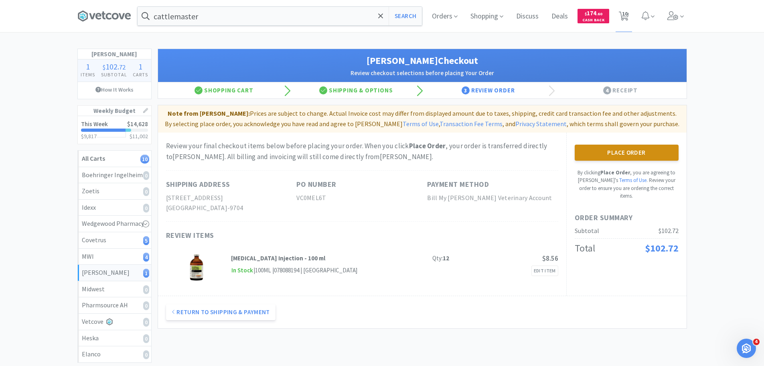
click at [610, 154] on button "Place Order" at bounding box center [627, 152] width 104 height 16
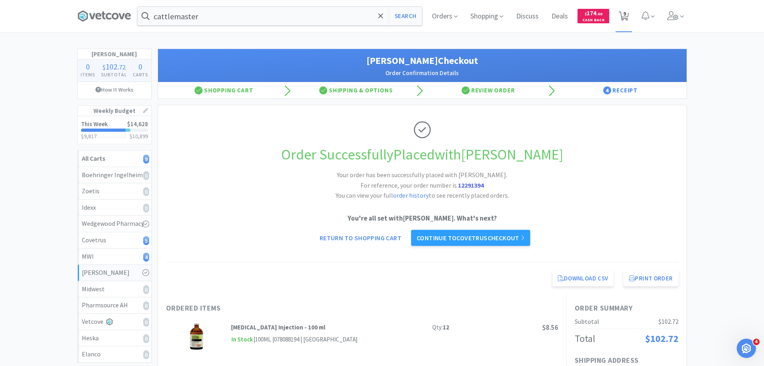
click at [618, 17] on span "9" at bounding box center [624, 16] width 16 height 32
select select "1"
select select "2"
select select "4"
select select "1"
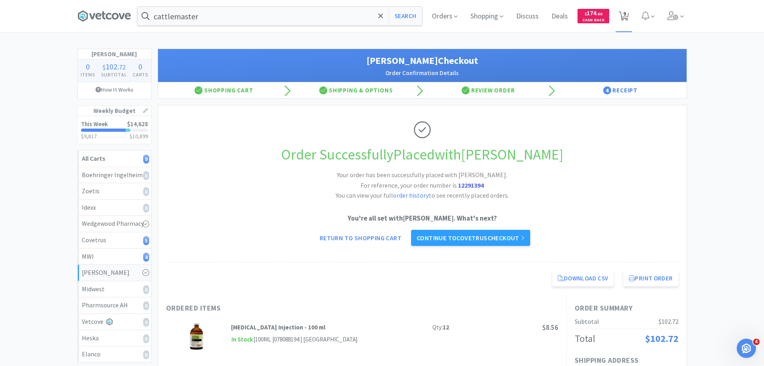
select select "1"
select select "4"
select select "6"
select select "1"
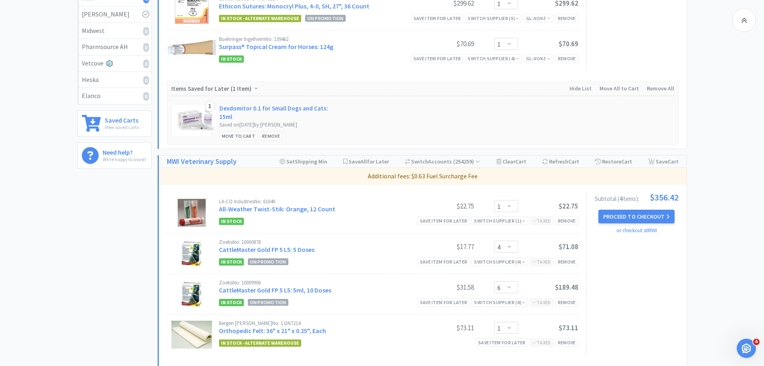
scroll to position [341, 0]
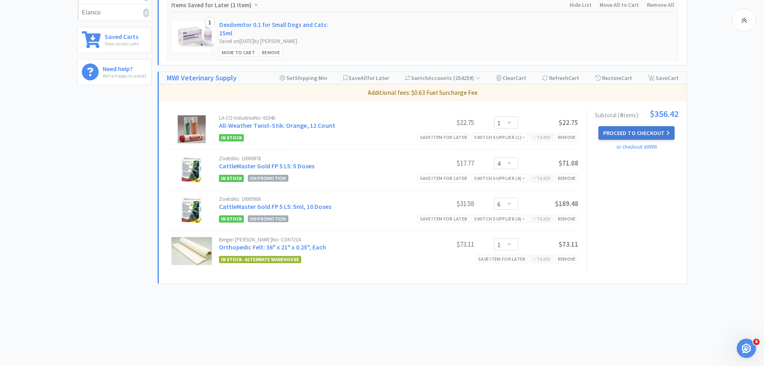
click at [634, 134] on button "Proceed to Checkout" at bounding box center [637, 133] width 76 height 14
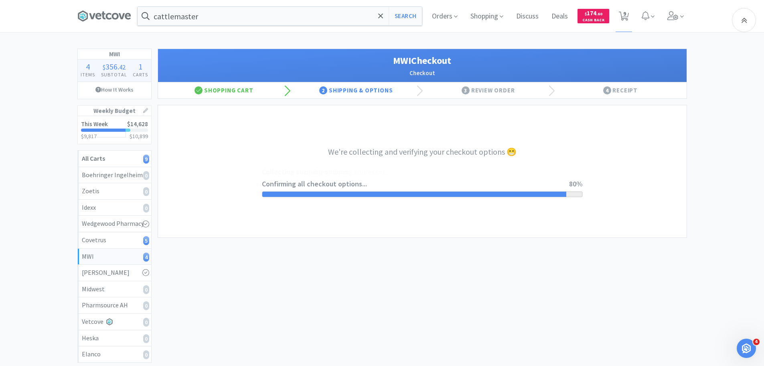
select select "STD_"
select select "FMI"
select select "RPS"
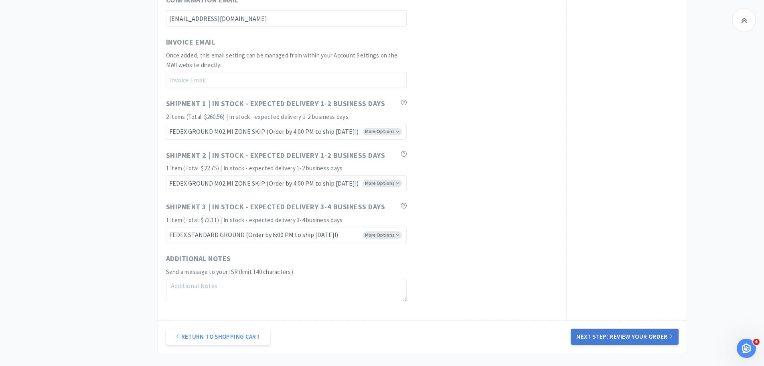
click at [615, 333] on button "Next Step: Review Your Order" at bounding box center [625, 336] width 108 height 16
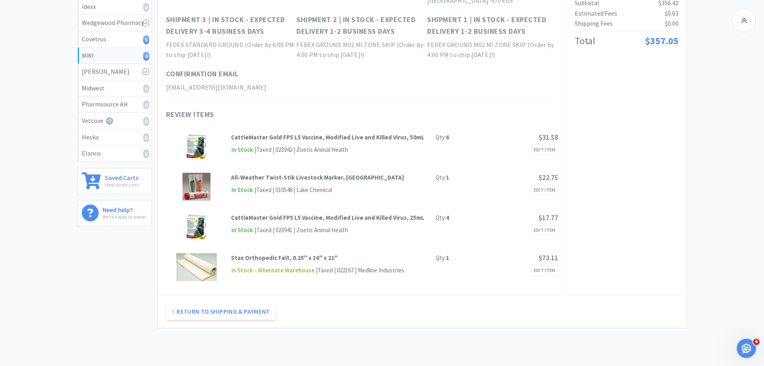
scroll to position [40, 0]
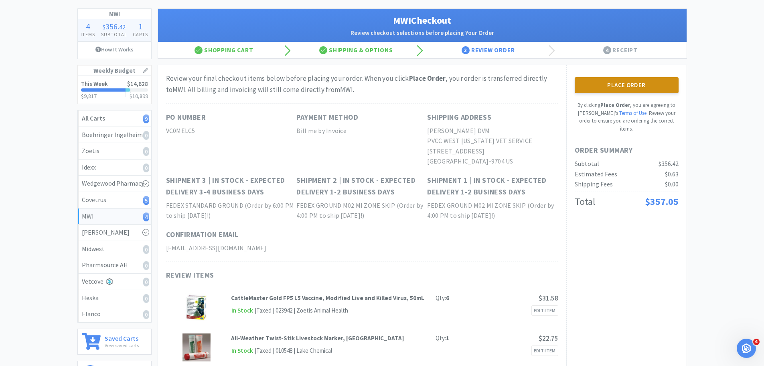
click at [626, 88] on button "Place Order" at bounding box center [627, 85] width 104 height 16
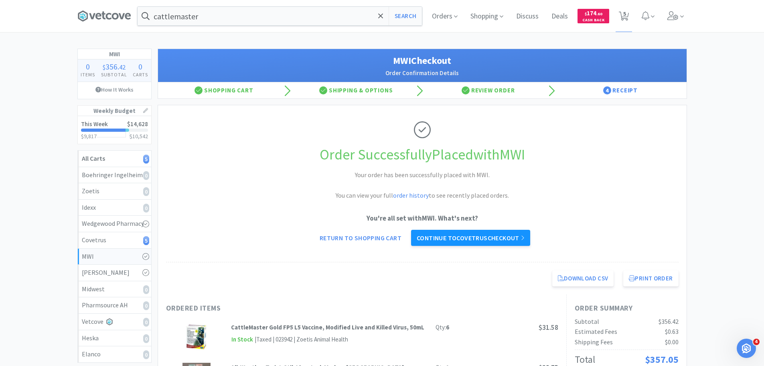
click at [495, 240] on link "Continue to Covetrus checkout" at bounding box center [470, 238] width 119 height 16
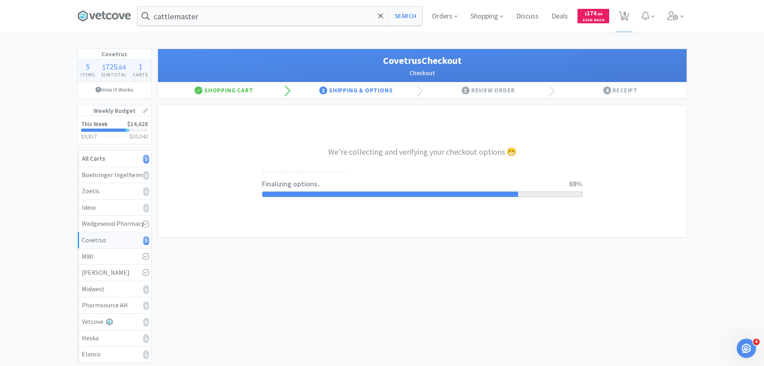
select select "ACCOUNT"
select select "cvt-standard-net"
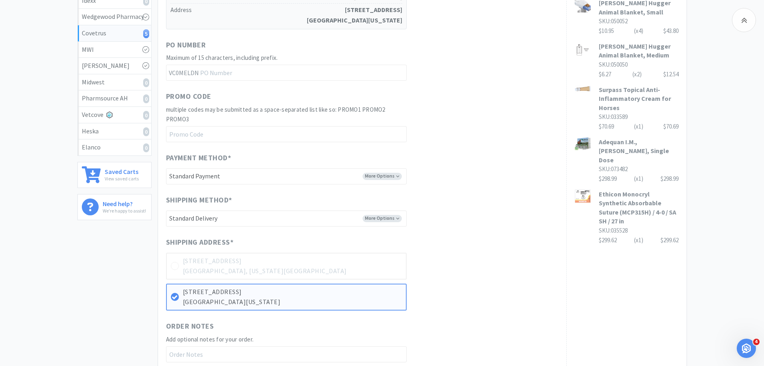
scroll to position [281, 0]
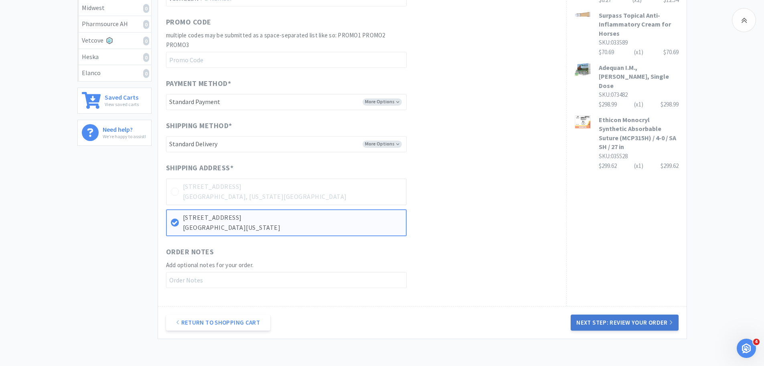
click at [587, 322] on button "Next Step: Review Your Order" at bounding box center [625, 322] width 108 height 16
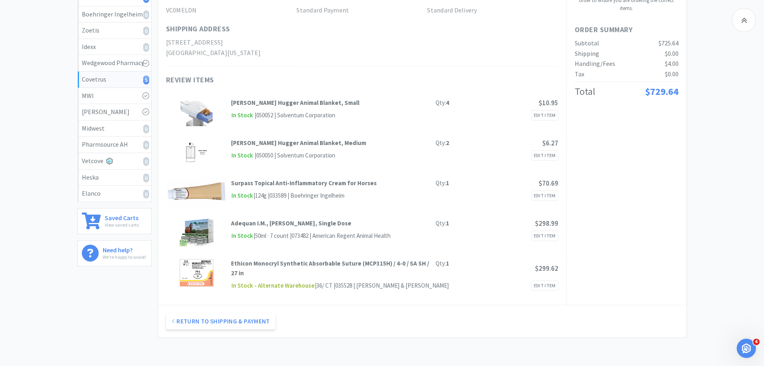
scroll to position [40, 0]
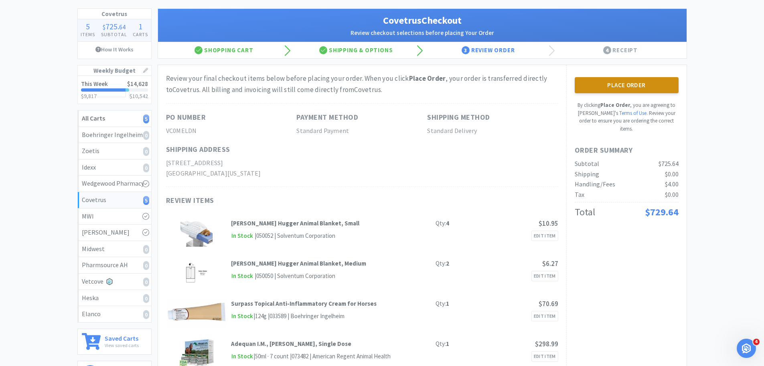
click at [636, 83] on button "Place Order" at bounding box center [627, 85] width 104 height 16
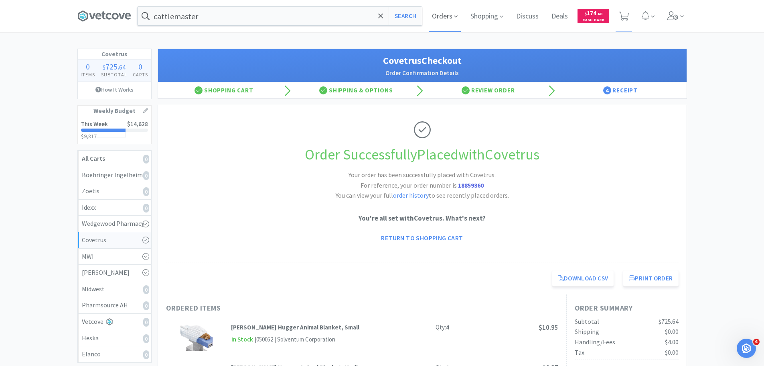
click at [447, 17] on span "Orders" at bounding box center [445, 16] width 32 height 32
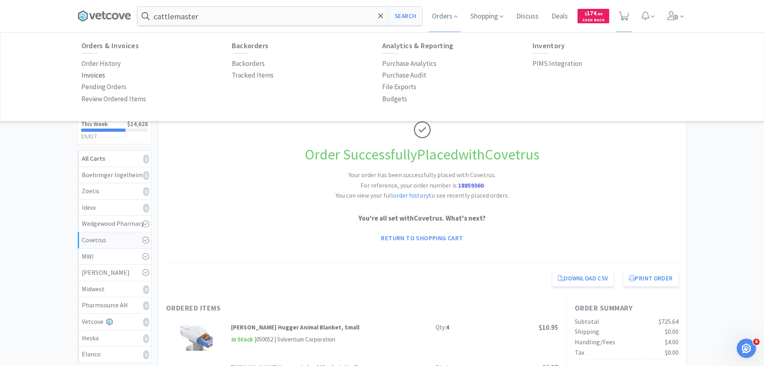
click at [97, 73] on p "Invoices" at bounding box center [93, 75] width 24 height 11
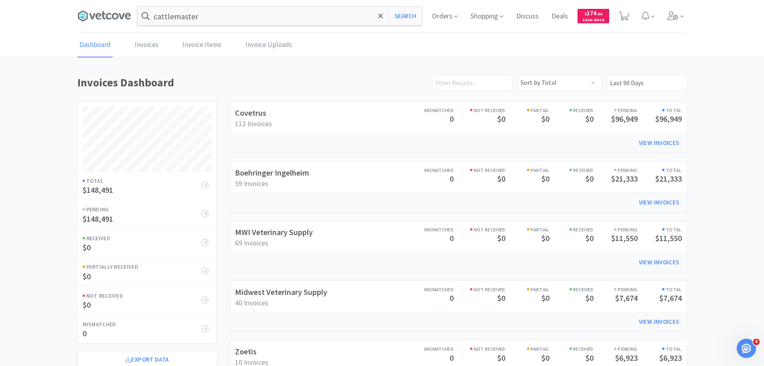
scroll to position [445, 610]
click at [284, 171] on link "Boehringer Ingelheim" at bounding box center [272, 172] width 74 height 10
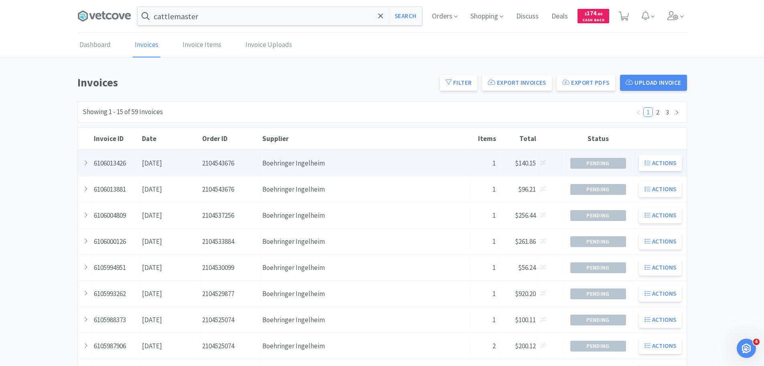
click at [317, 165] on div "Supplier Boehringer Ingelheim" at bounding box center [365, 163] width 210 height 20
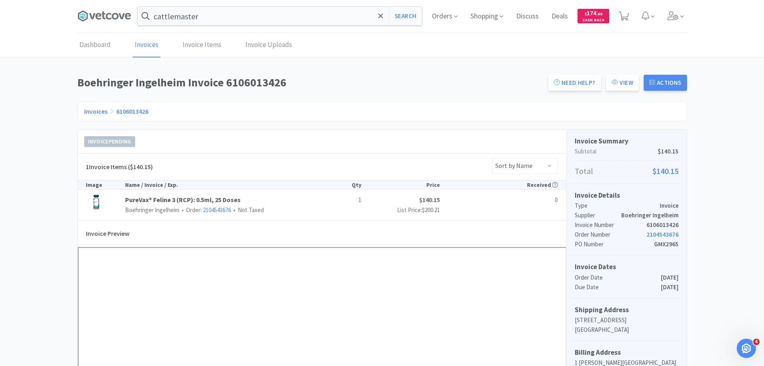
scroll to position [80, 0]
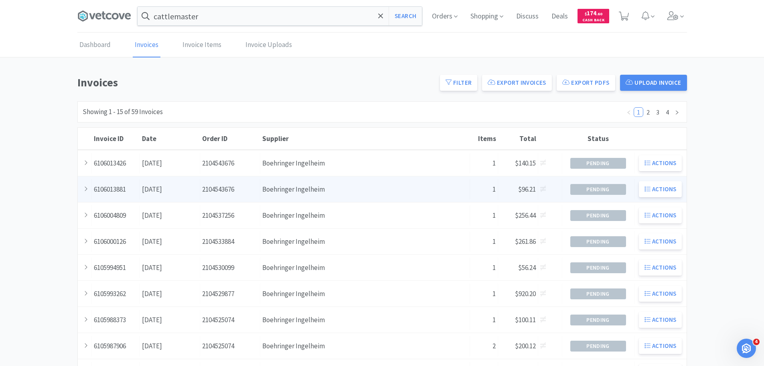
click at [179, 189] on div "Date [DATE]" at bounding box center [170, 189] width 60 height 20
